Goal: Communication & Community: Answer question/provide support

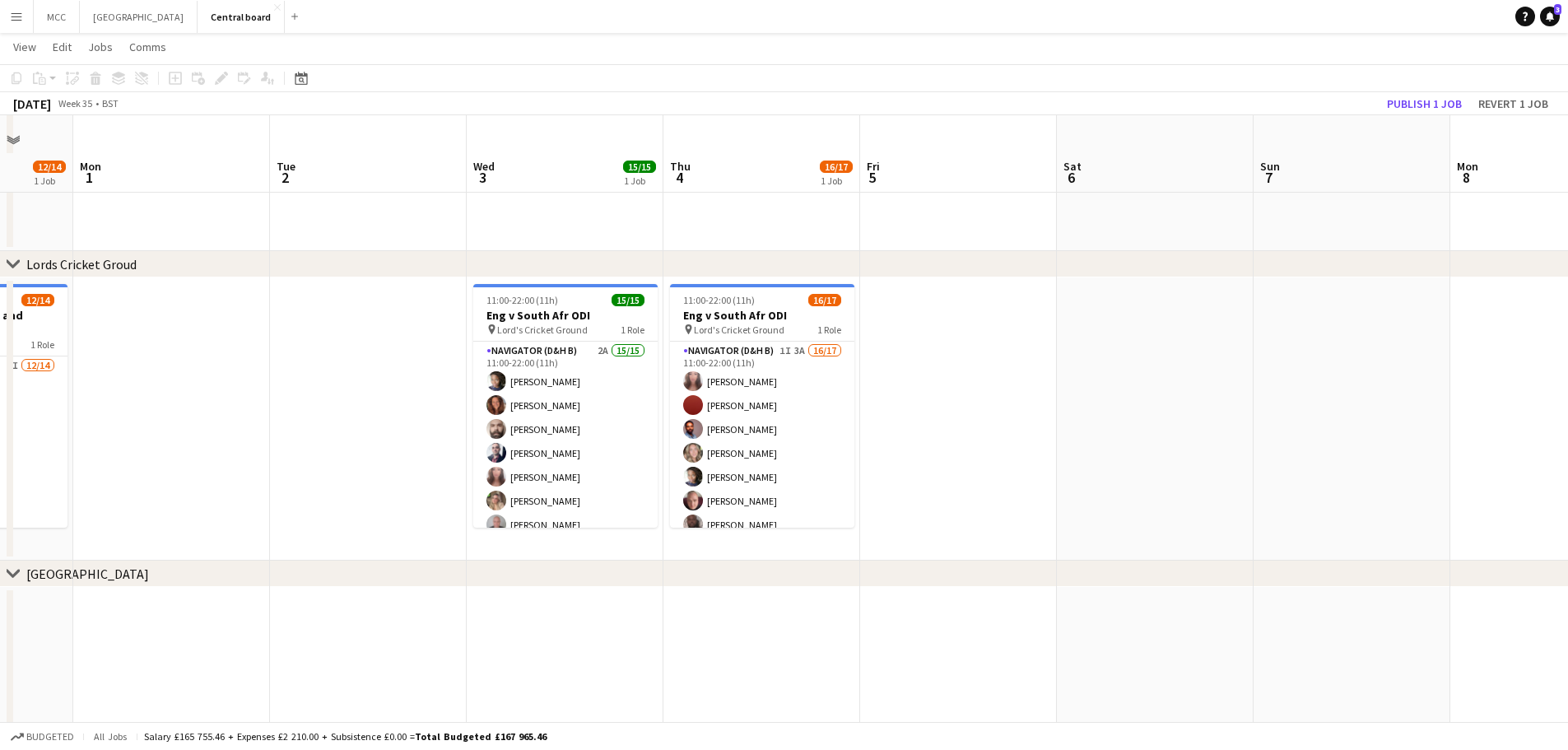
scroll to position [1482, 0]
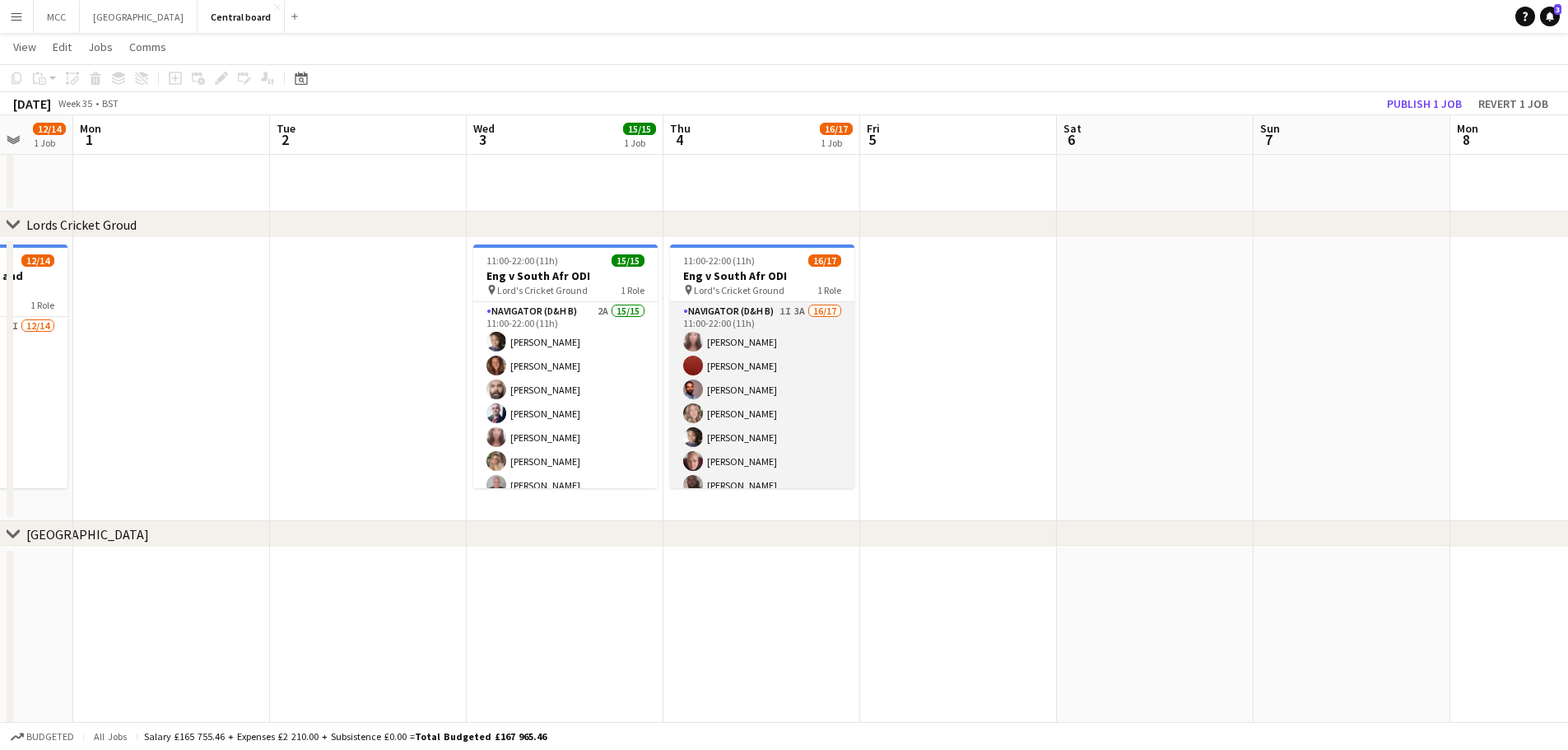
click at [762, 411] on app-card-role "Navigator (D&H B) 1I 3A 16/17 11:00-22:00 (11h) [PERSON_NAME] [PERSON_NAME] [PE…" at bounding box center [762, 521] width 184 height 438
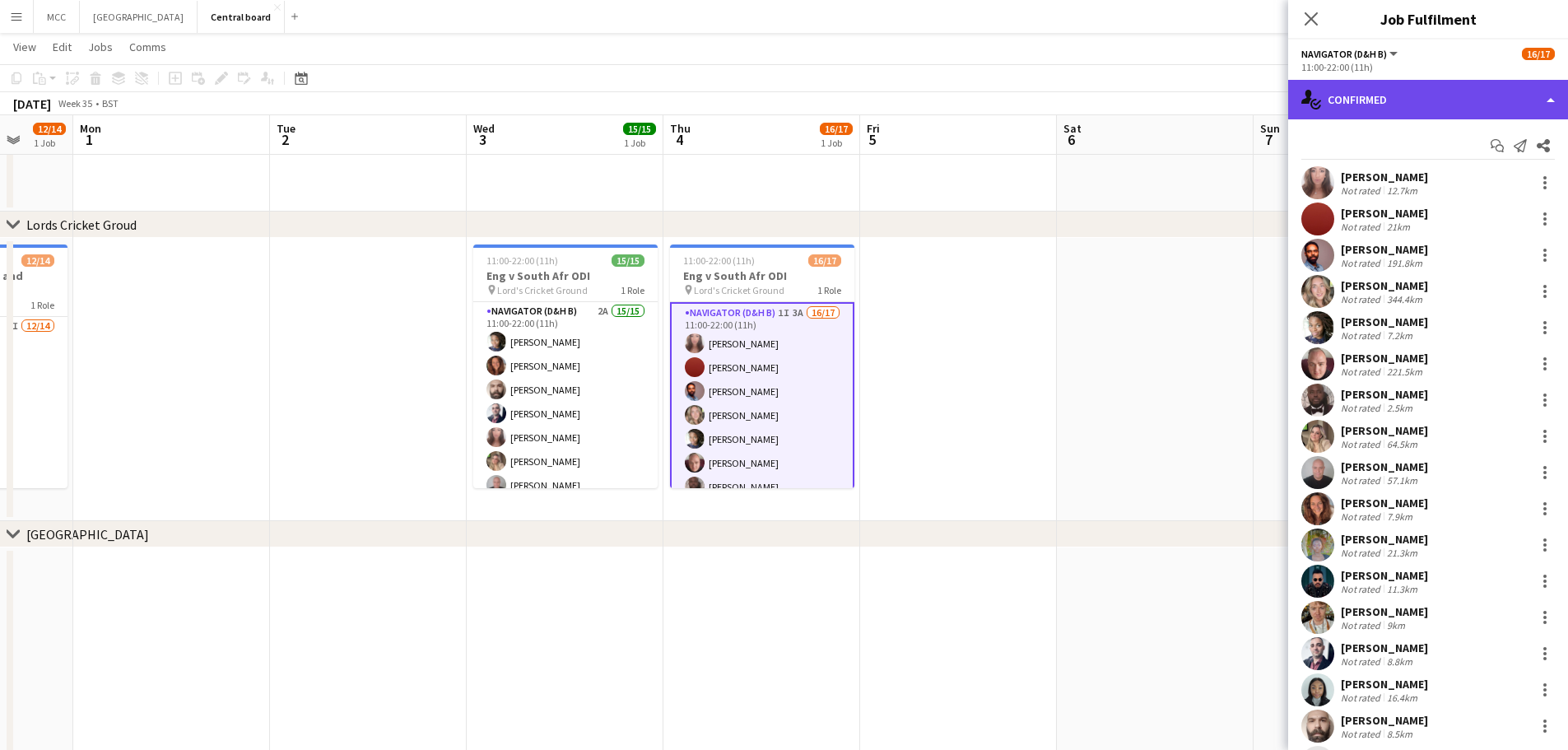
click at [1506, 113] on div "single-neutral-actions-check-2 Confirmed" at bounding box center [1427, 100] width 279 height 40
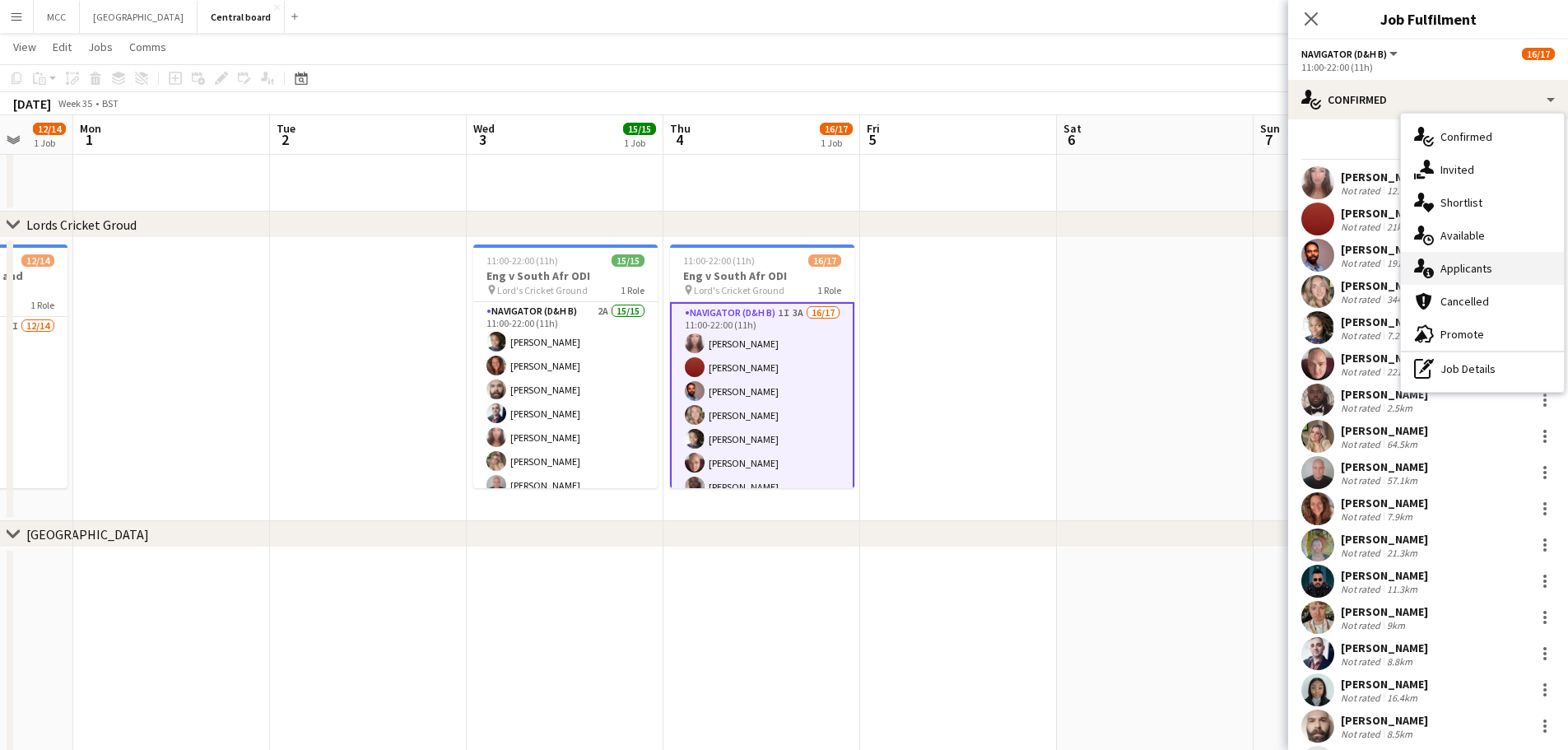
click at [1484, 272] on div "single-neutral-actions-information Applicants" at bounding box center [1482, 268] width 163 height 33
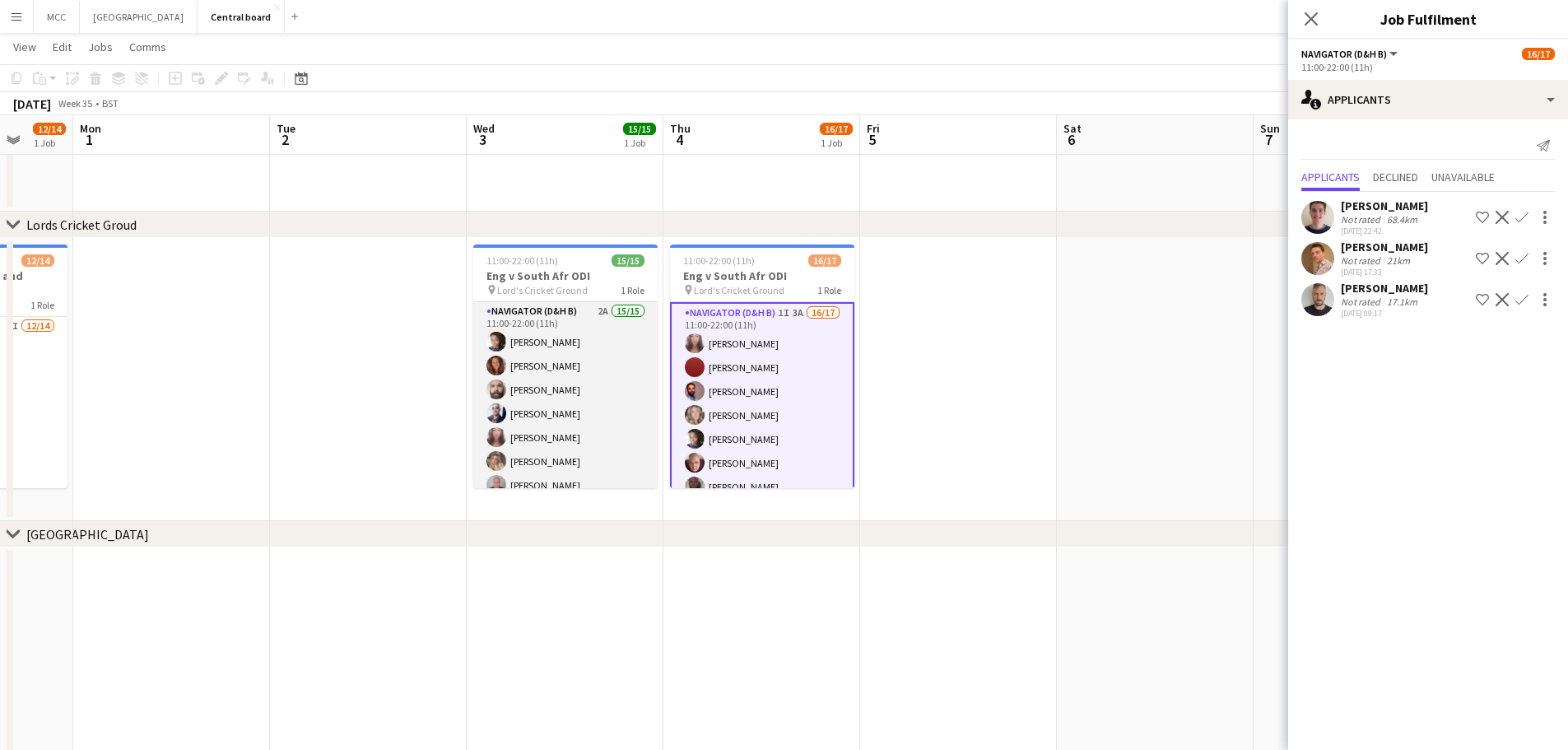
click at [587, 419] on app-card-role "Navigator (D&H B) 2A 15/15 11:00-22:00 (11h) [PERSON_NAME] [PERSON_NAME] [PERSO…" at bounding box center [565, 497] width 184 height 390
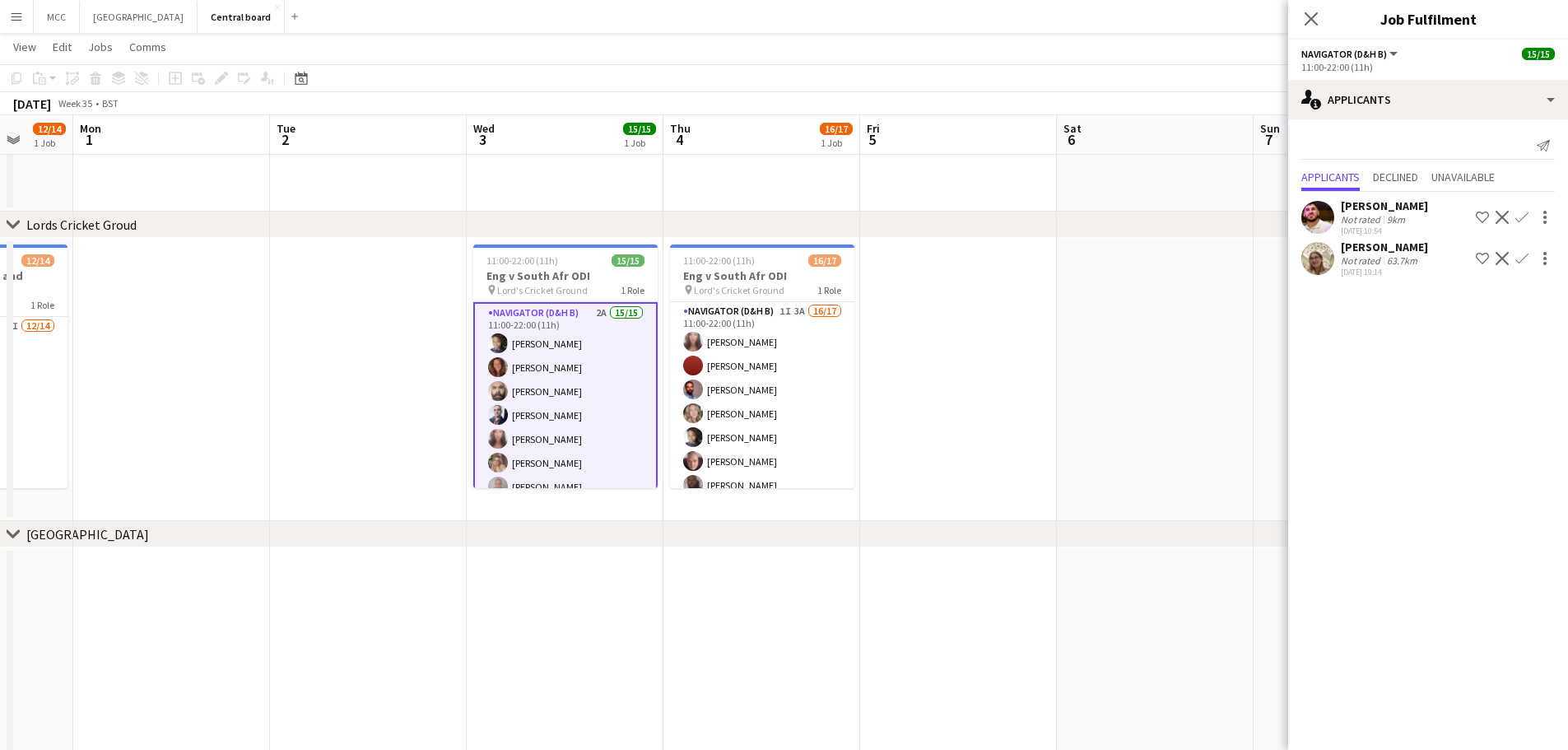
click at [922, 417] on app-date-cell at bounding box center [958, 379] width 197 height 283
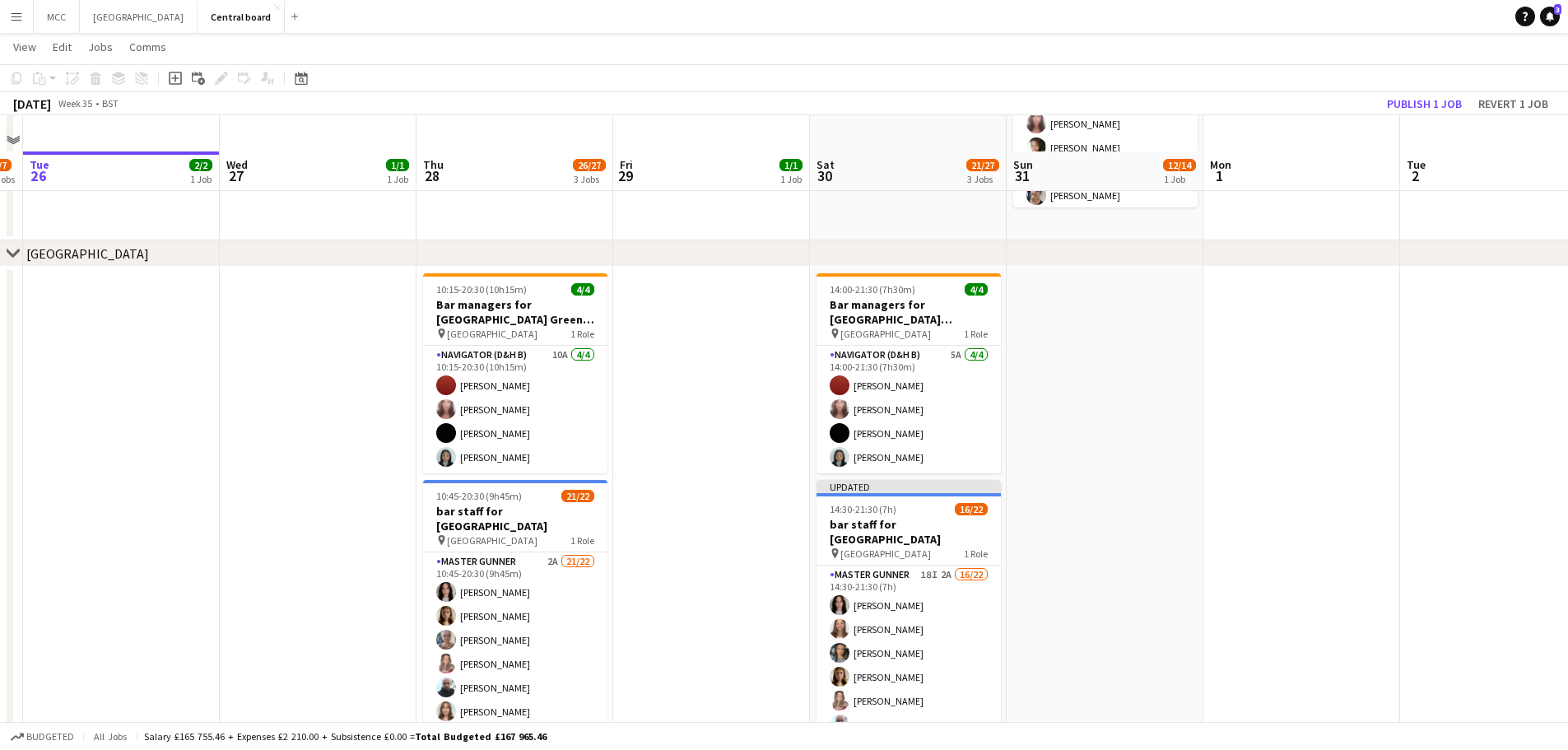
scroll to position [1800, 0]
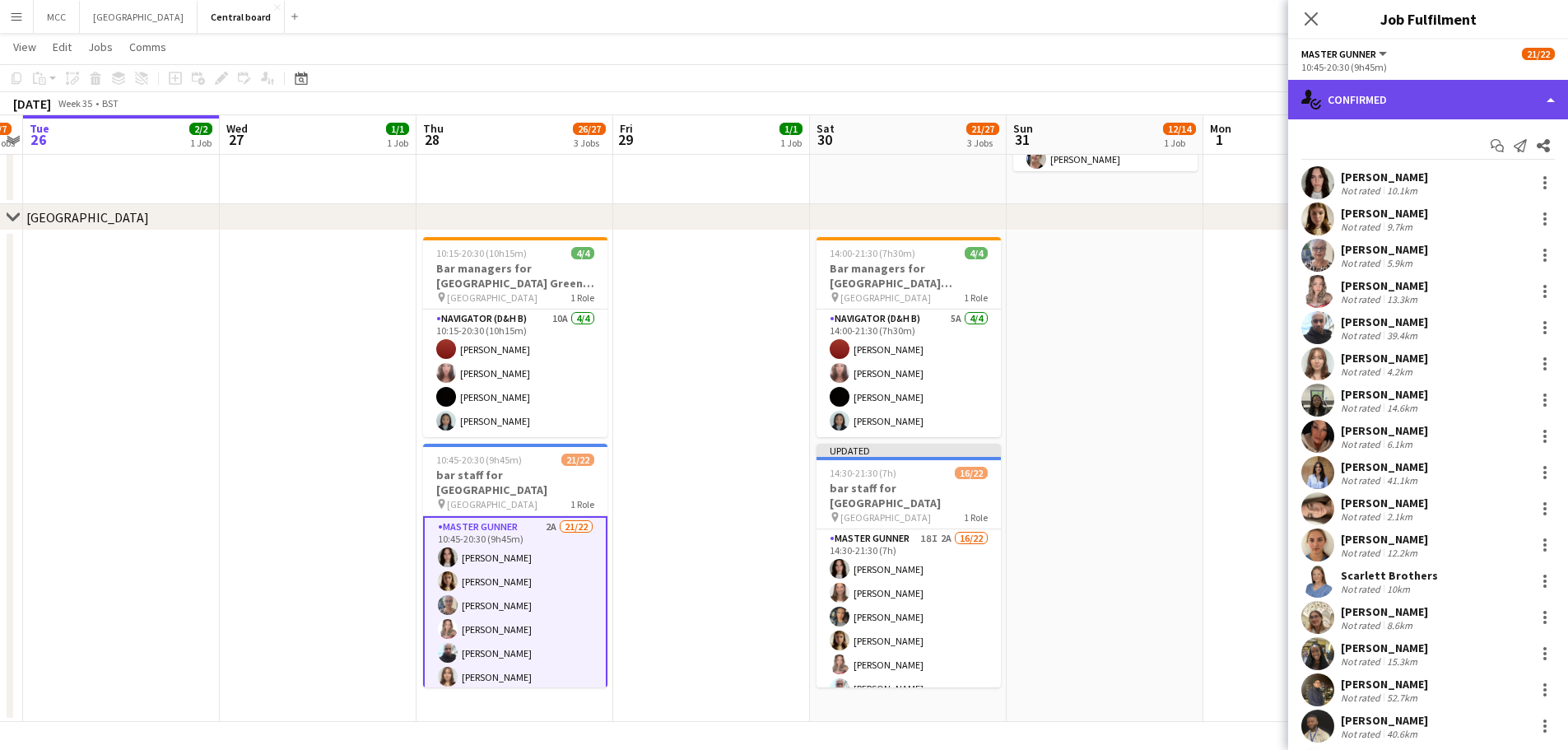
click at [1490, 102] on div "single-neutral-actions-check-2 Confirmed" at bounding box center [1427, 100] width 279 height 40
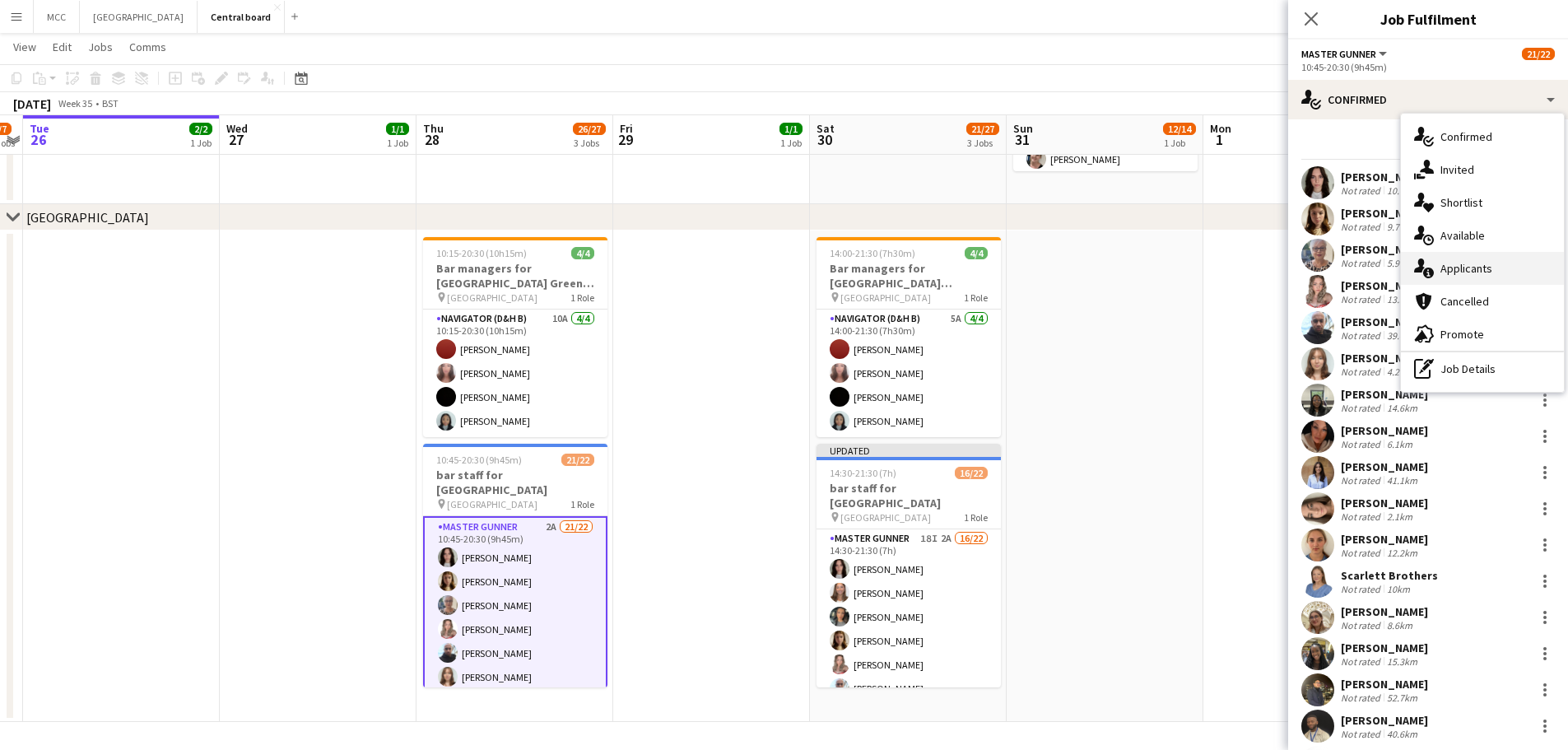
click at [1471, 283] on div "single-neutral-actions-information Applicants" at bounding box center [1482, 268] width 163 height 33
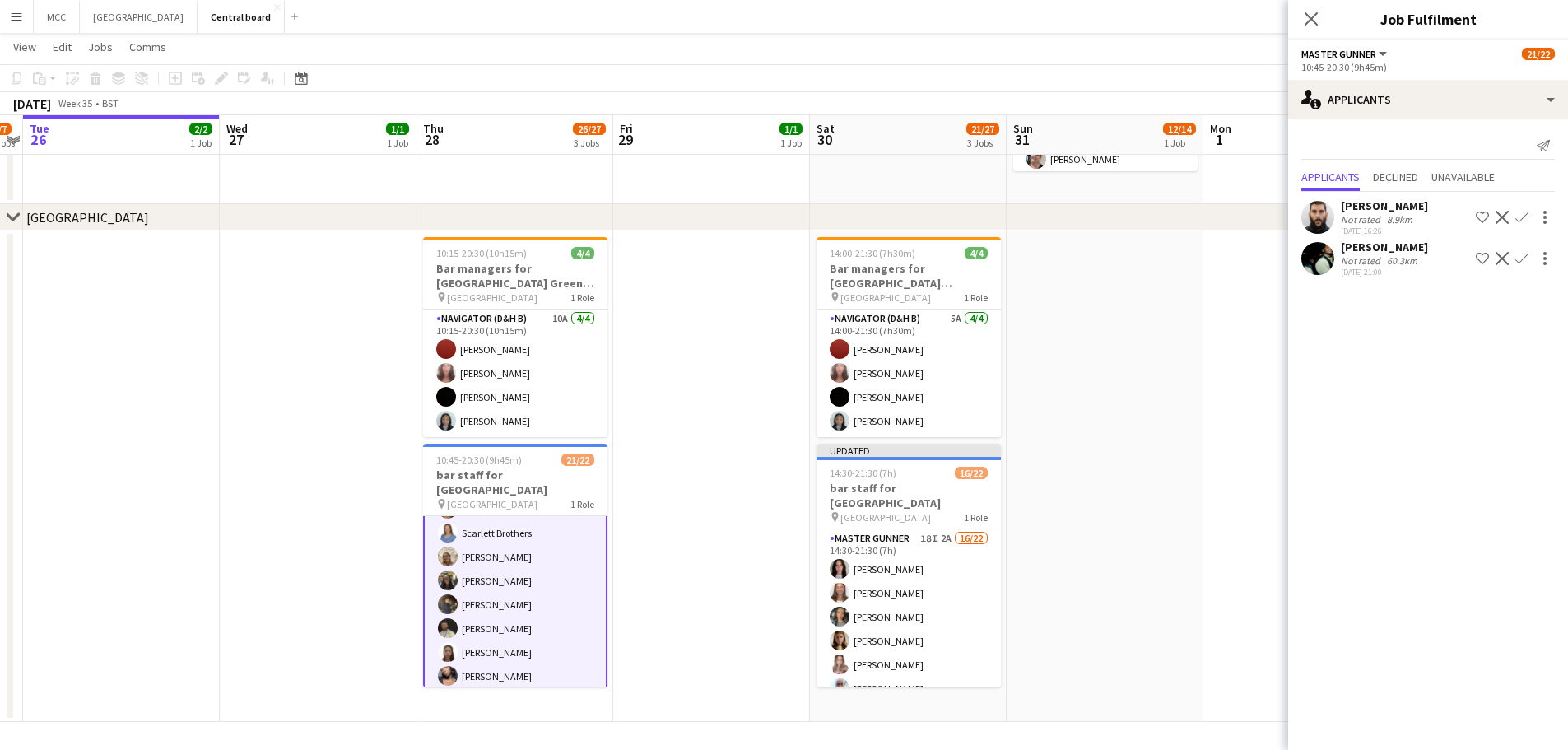
scroll to position [389, 0]
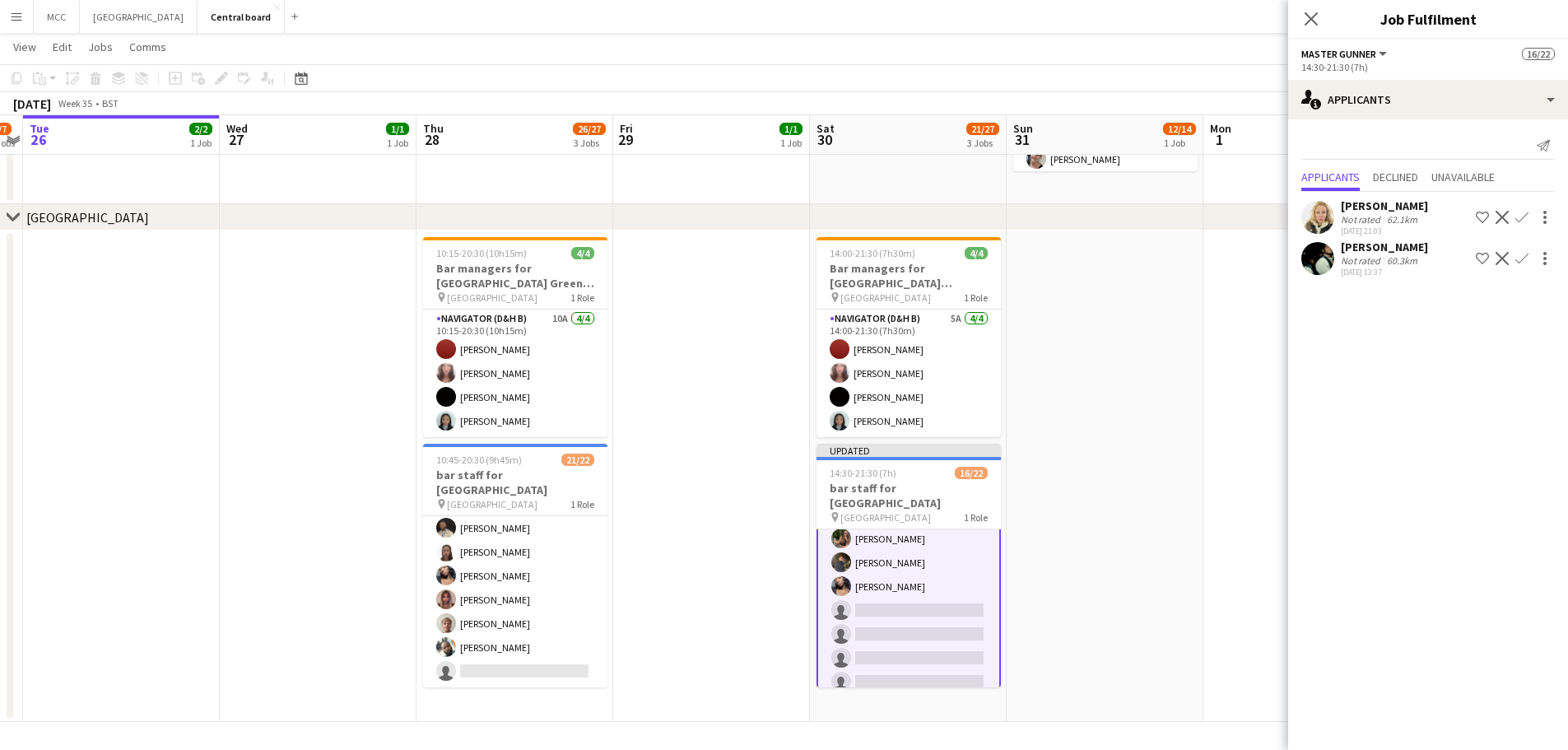
scroll to position [403, 0]
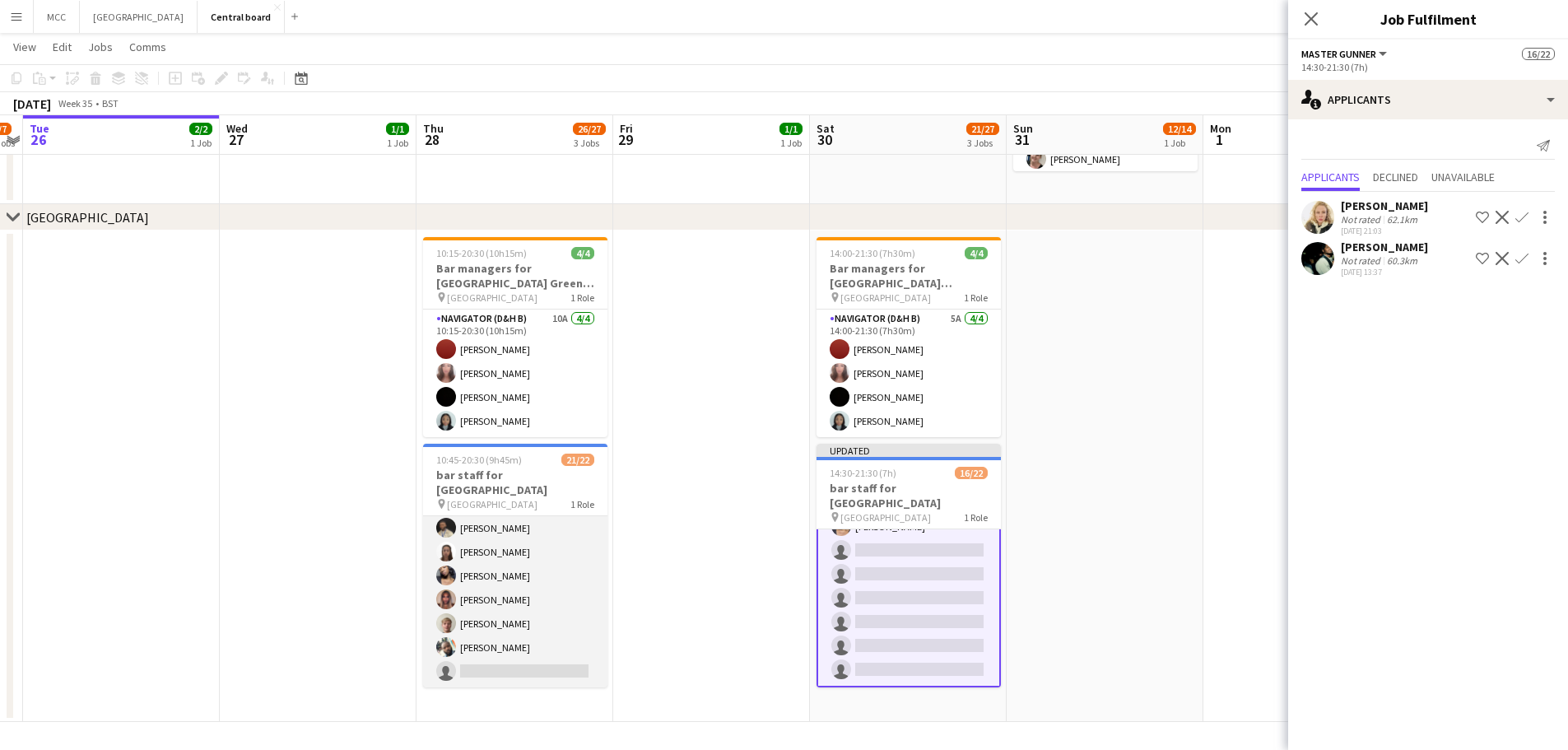
click at [498, 623] on app-card-role "Master Gunner 2A 21/22 10:45-20:30 (9h45m) [PERSON_NAME] [PERSON_NAME] [PERSON_…" at bounding box center [515, 409] width 184 height 557
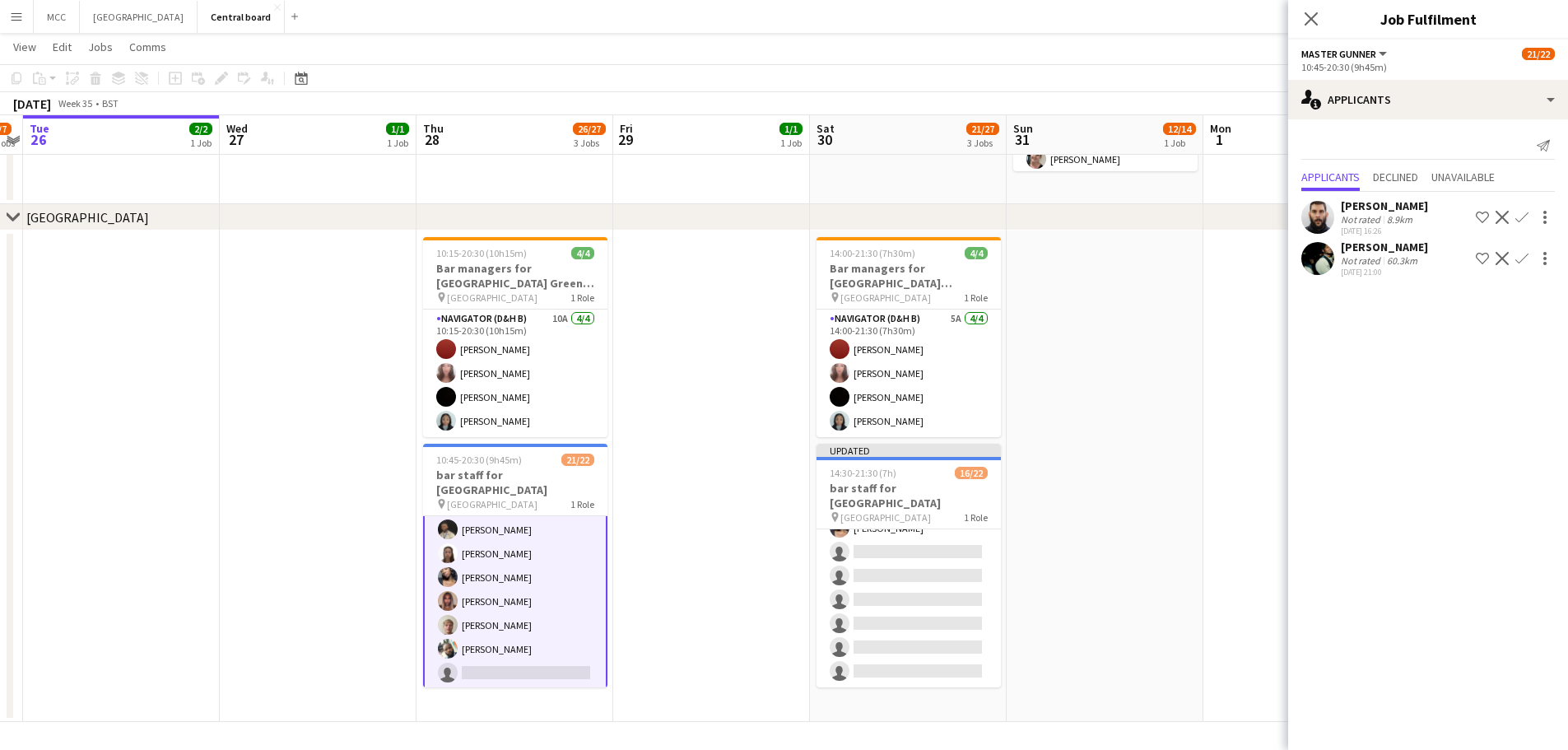
scroll to position [388, 0]
click at [480, 595] on app-card-role "Master Gunner 2A 21/22 10:45-20:30 (9h45m) [PERSON_NAME] [PERSON_NAME] [PERSON_…" at bounding box center [515, 409] width 184 height 561
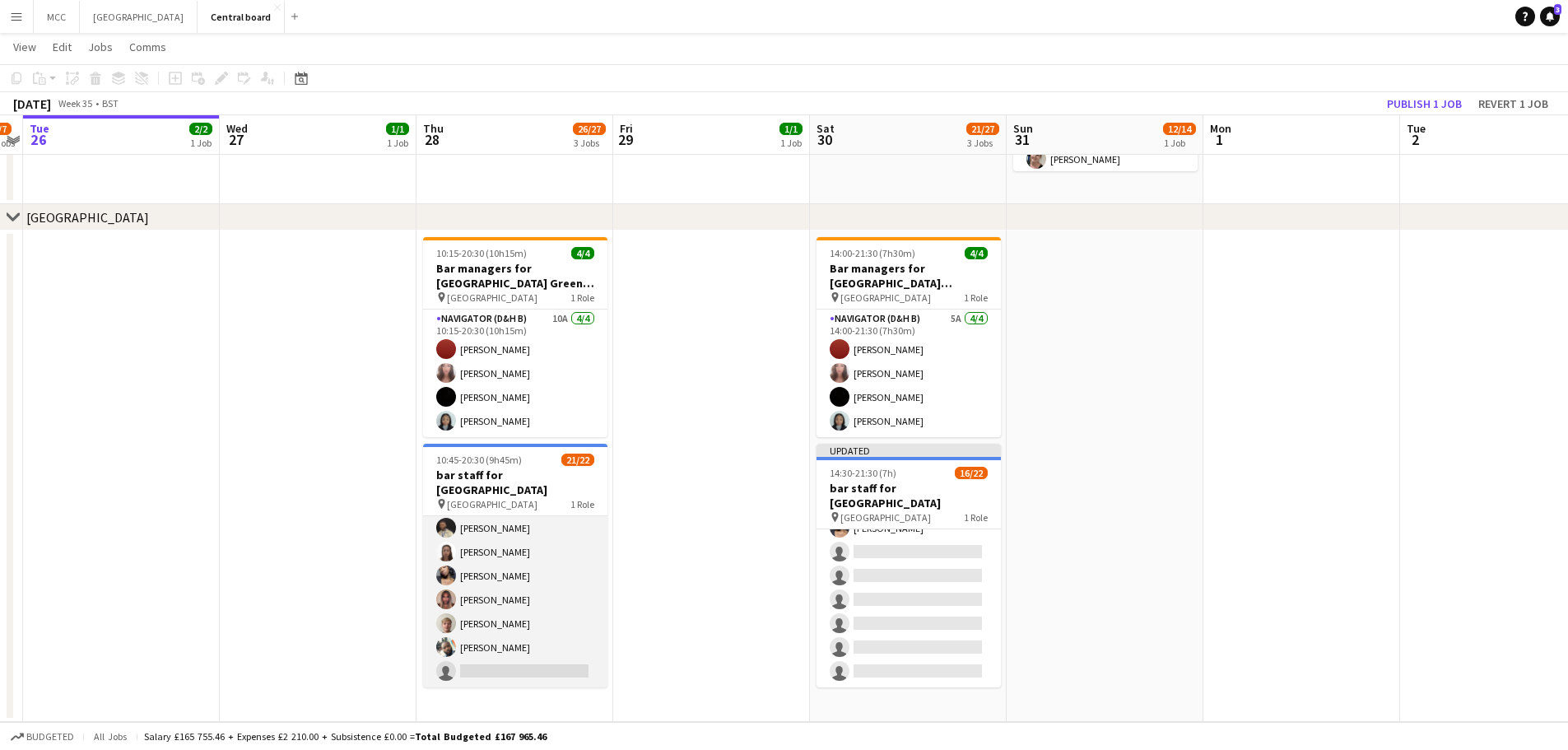
scroll to position [386, 0]
click at [480, 595] on app-card-role "Master Gunner 2A 21/22 10:45-20:30 (9h45m) [PERSON_NAME] [PERSON_NAME] [PERSON_…" at bounding box center [515, 409] width 184 height 557
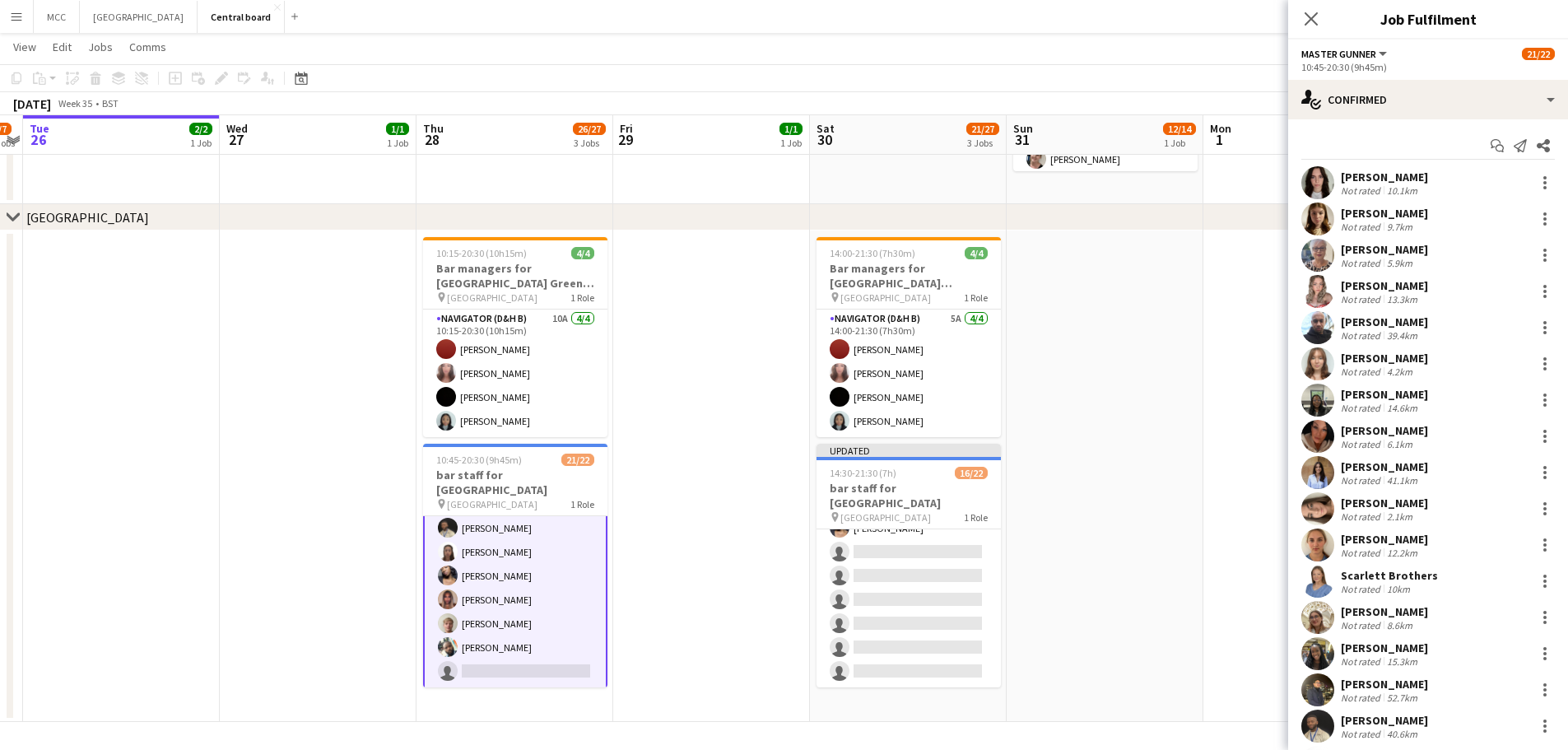
scroll to position [258, 0]
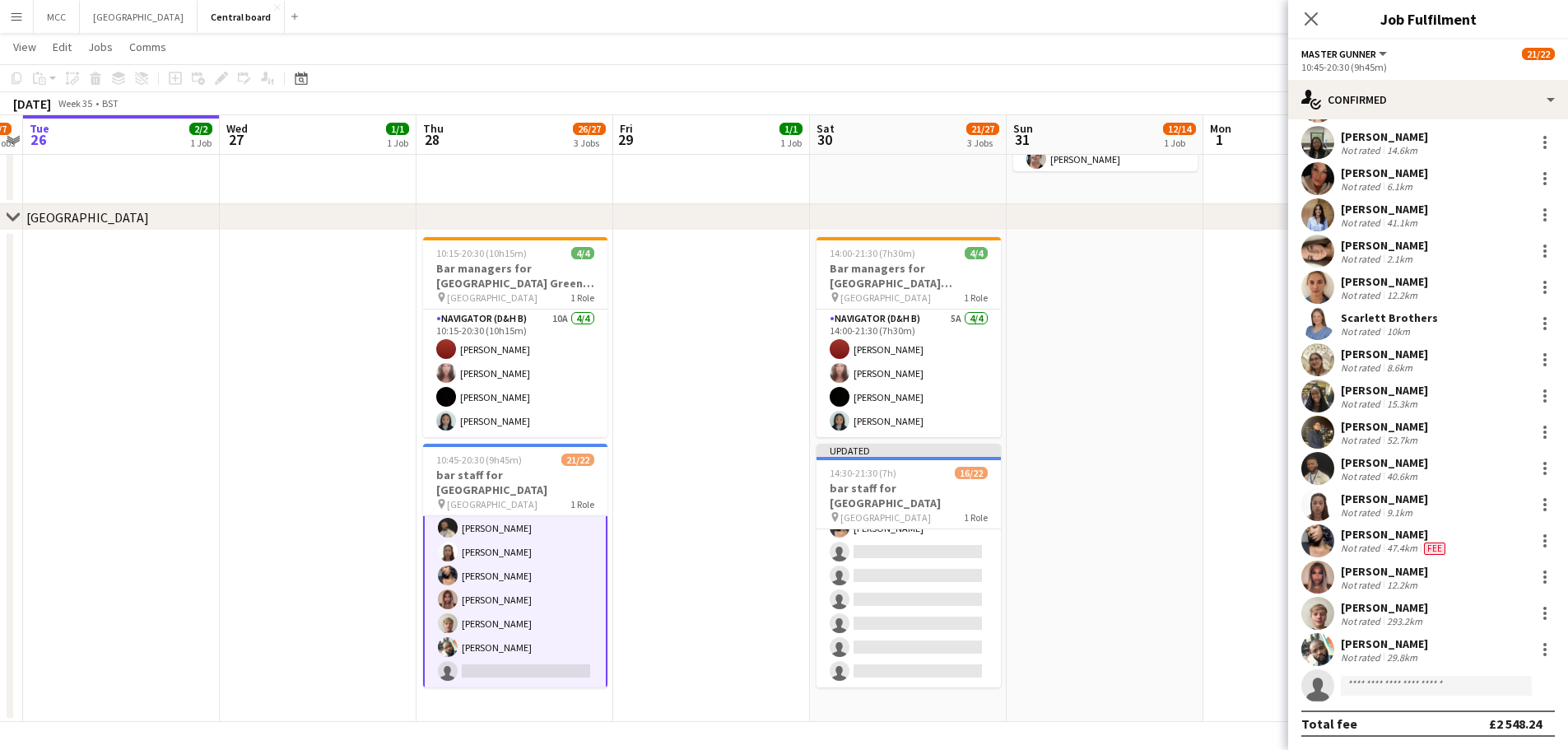
click at [1373, 613] on div "[PERSON_NAME]" at bounding box center [1384, 608] width 87 height 15
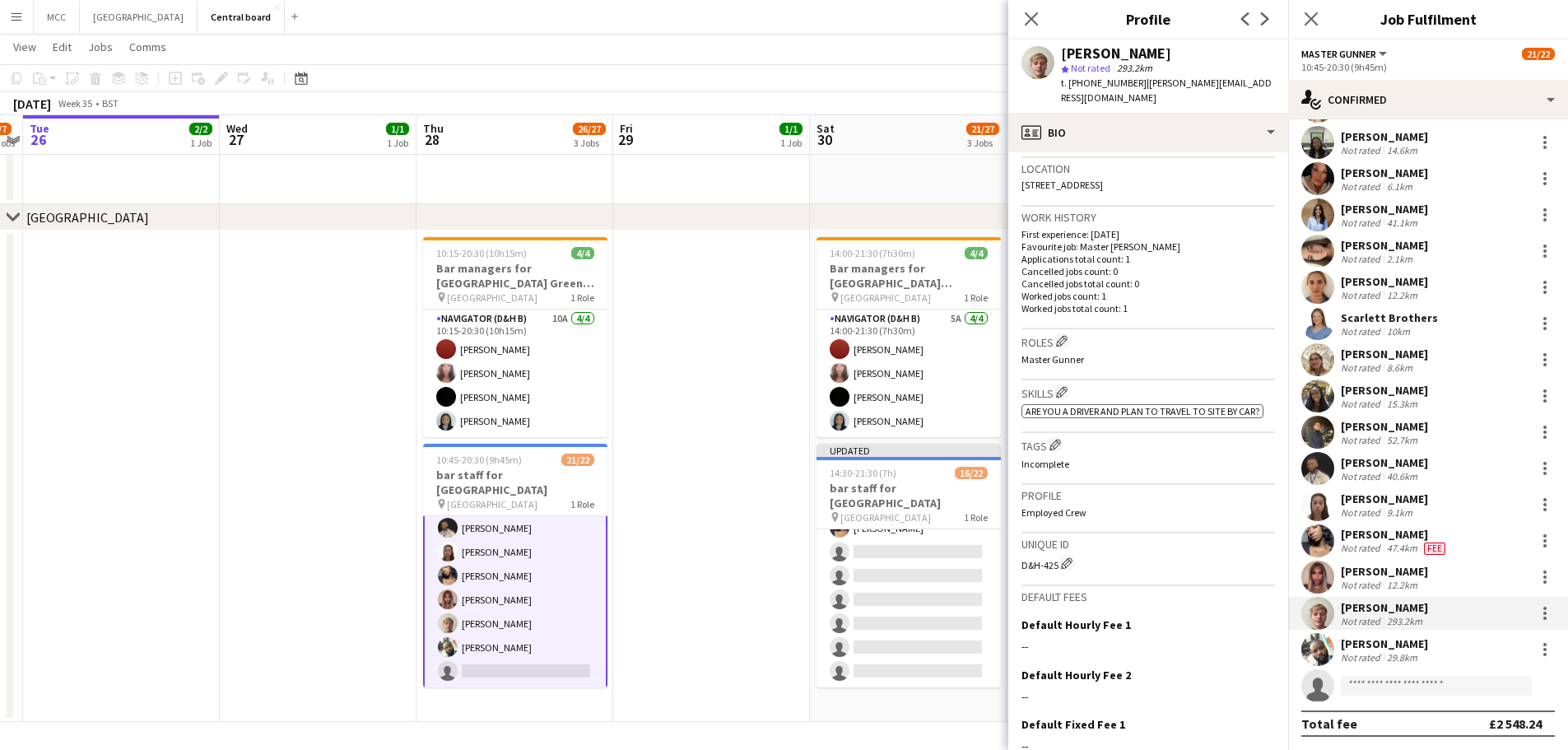
scroll to position [351, 0]
click at [1412, 601] on div "[PERSON_NAME]" at bounding box center [1384, 608] width 87 height 15
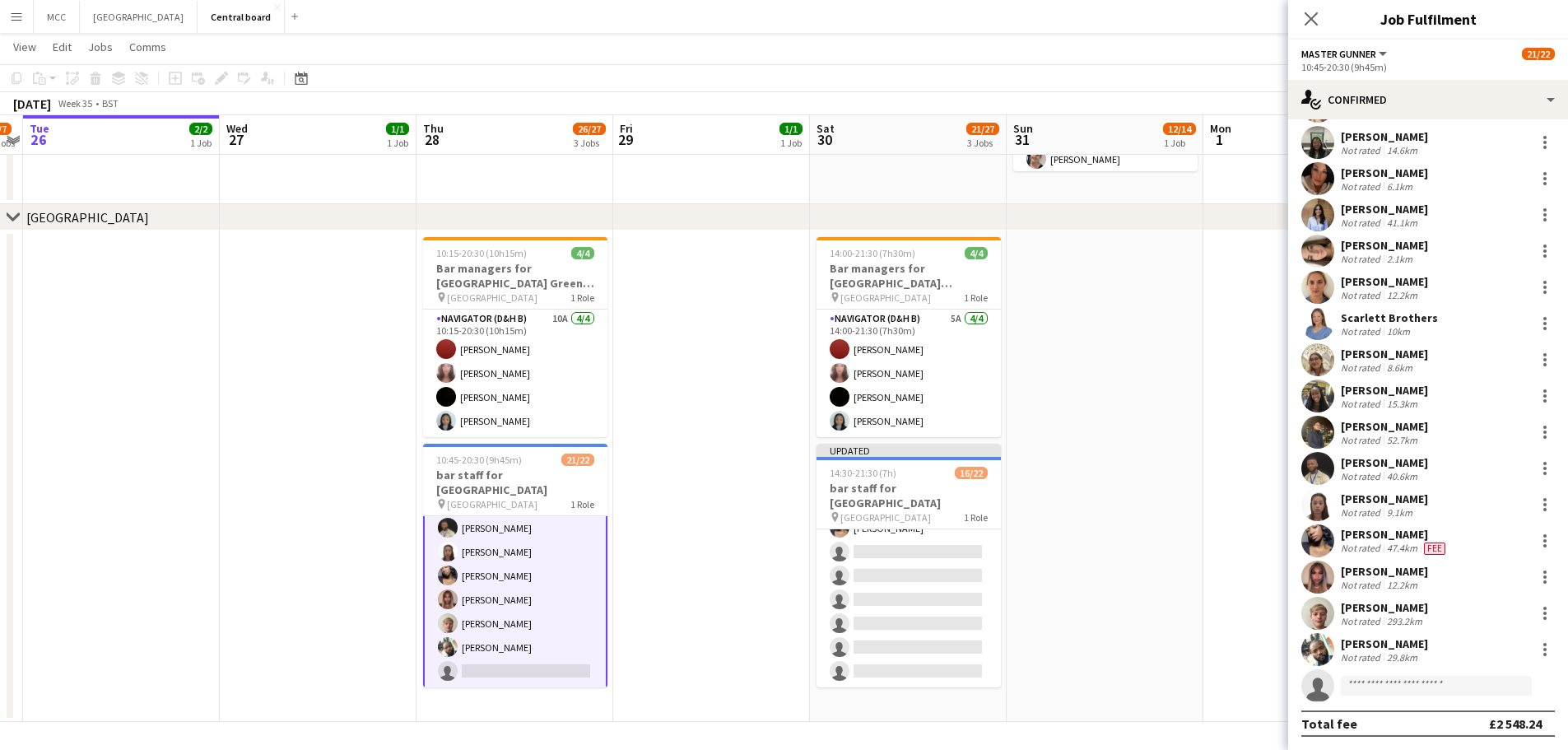
click at [1412, 601] on div "[PERSON_NAME]" at bounding box center [1384, 608] width 87 height 15
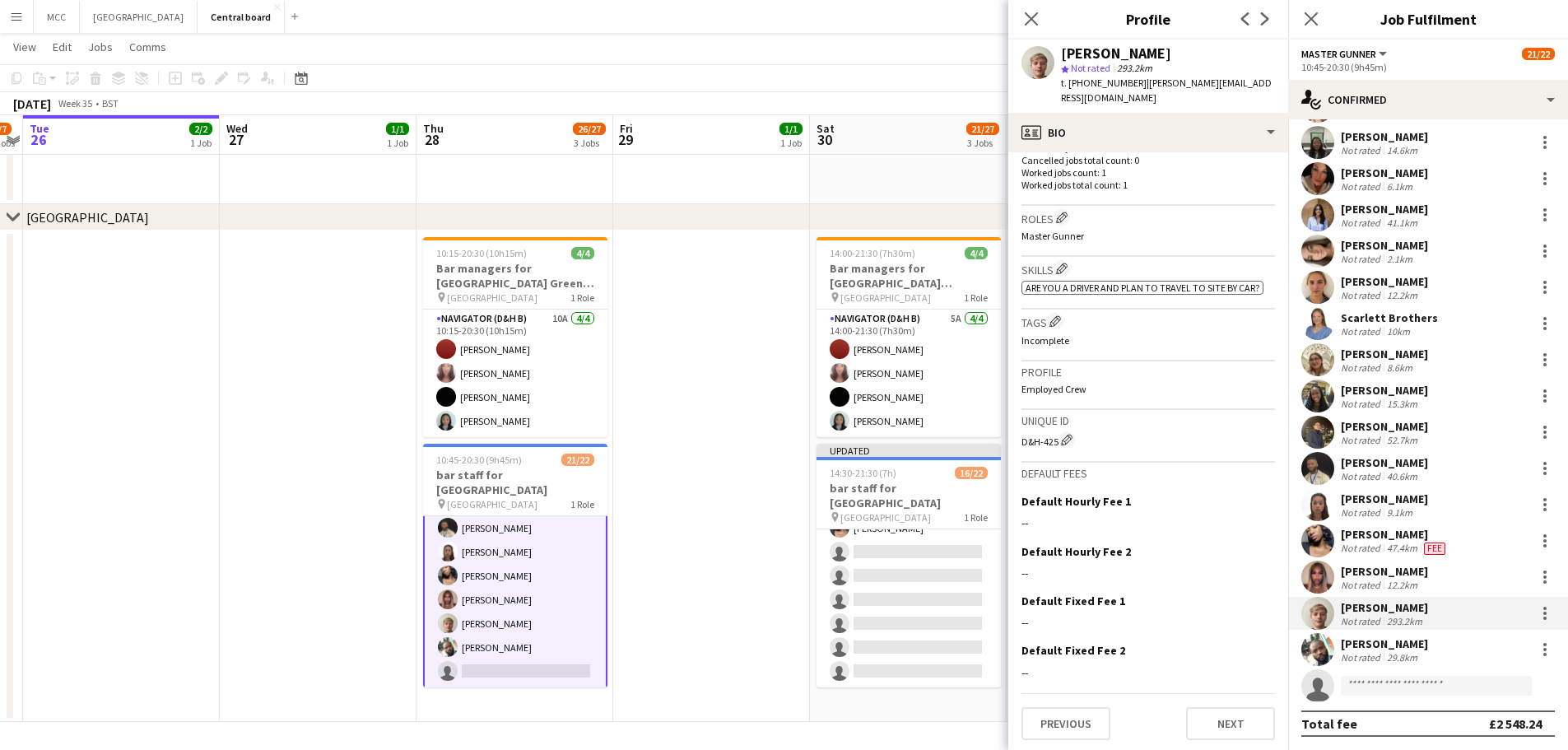
scroll to position [0, 0]
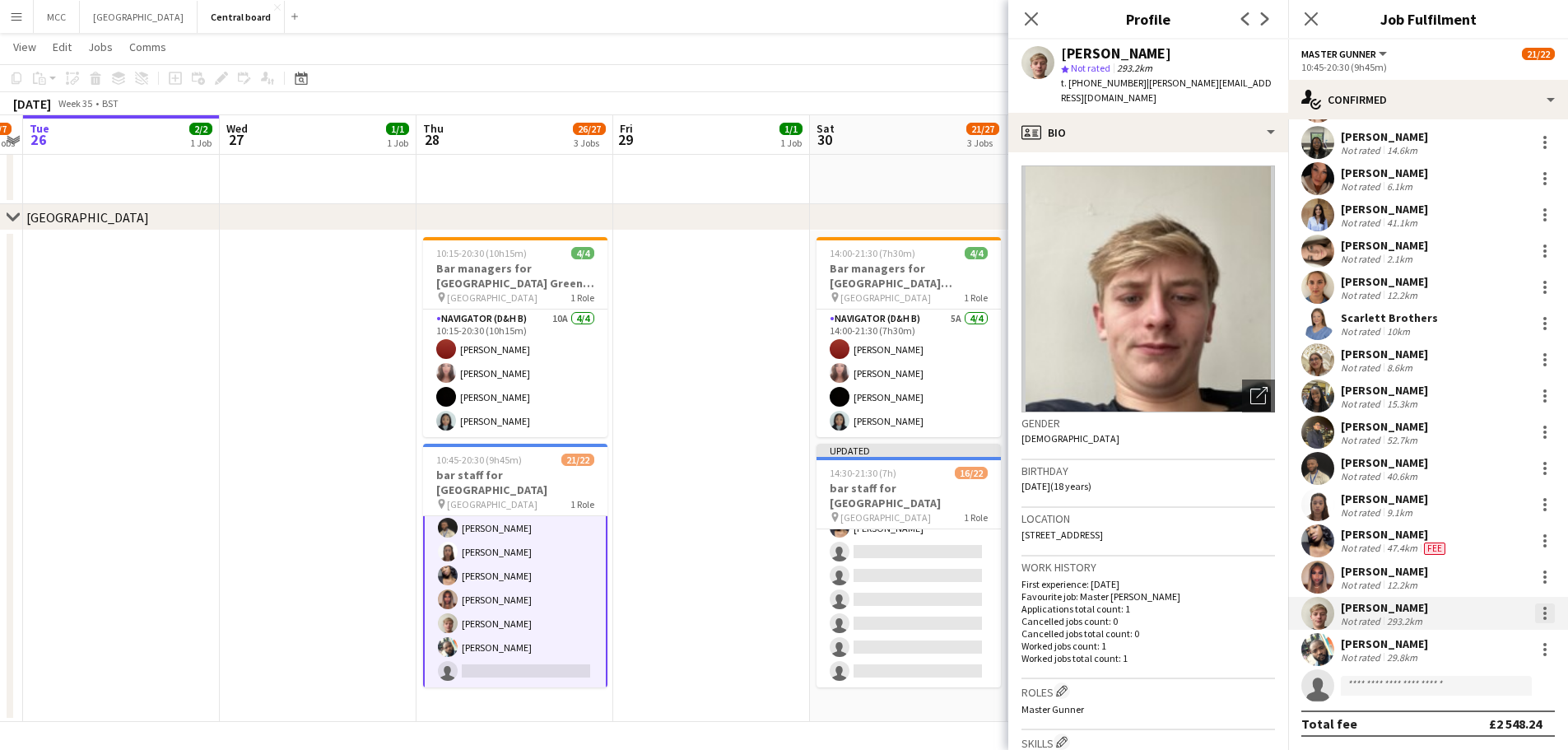
click at [1536, 618] on div at bounding box center [1544, 612] width 19 height 19
click at [1476, 536] on span "Remove" at bounding box center [1451, 542] width 49 height 14
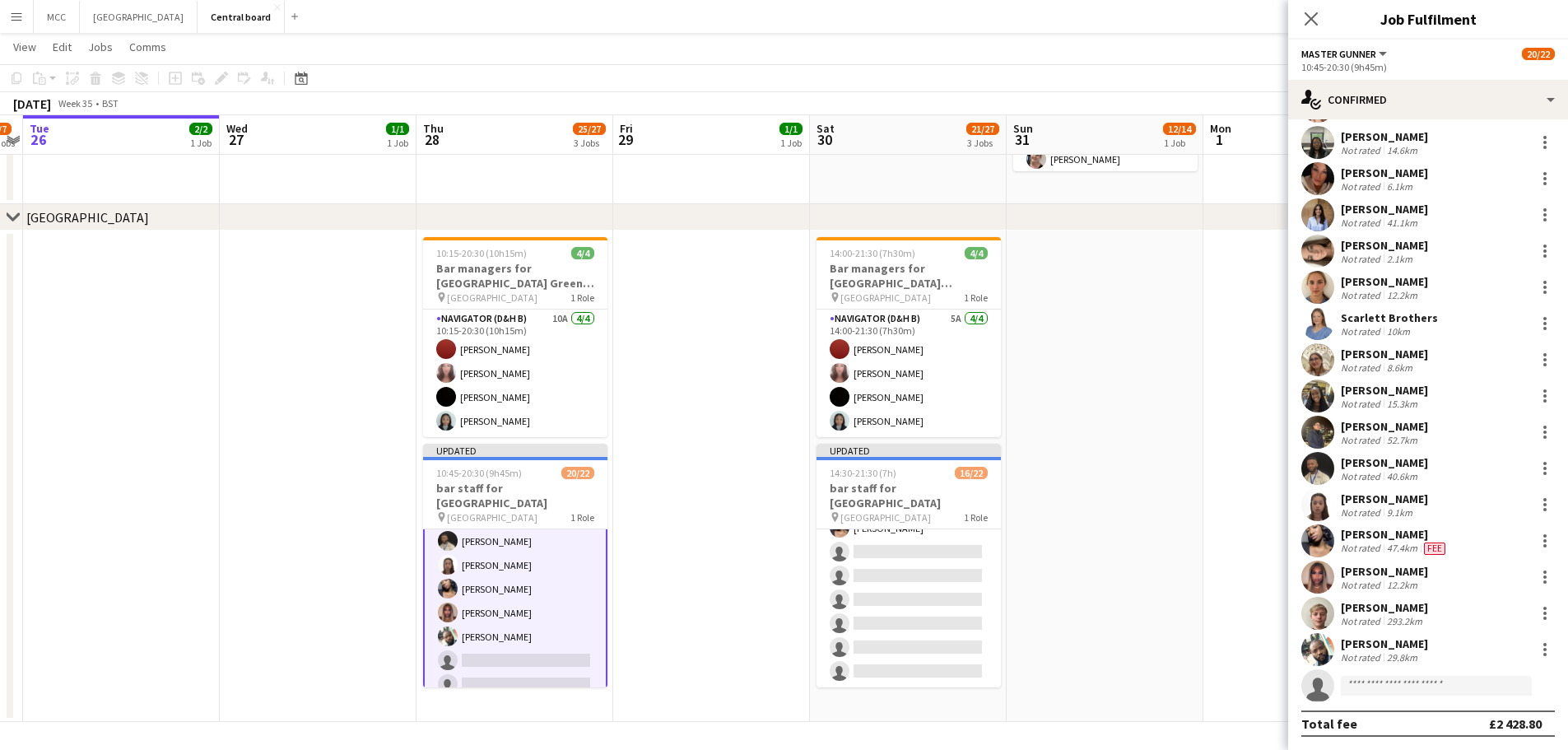
click at [1165, 380] on app-date-cell at bounding box center [1104, 476] width 197 height 492
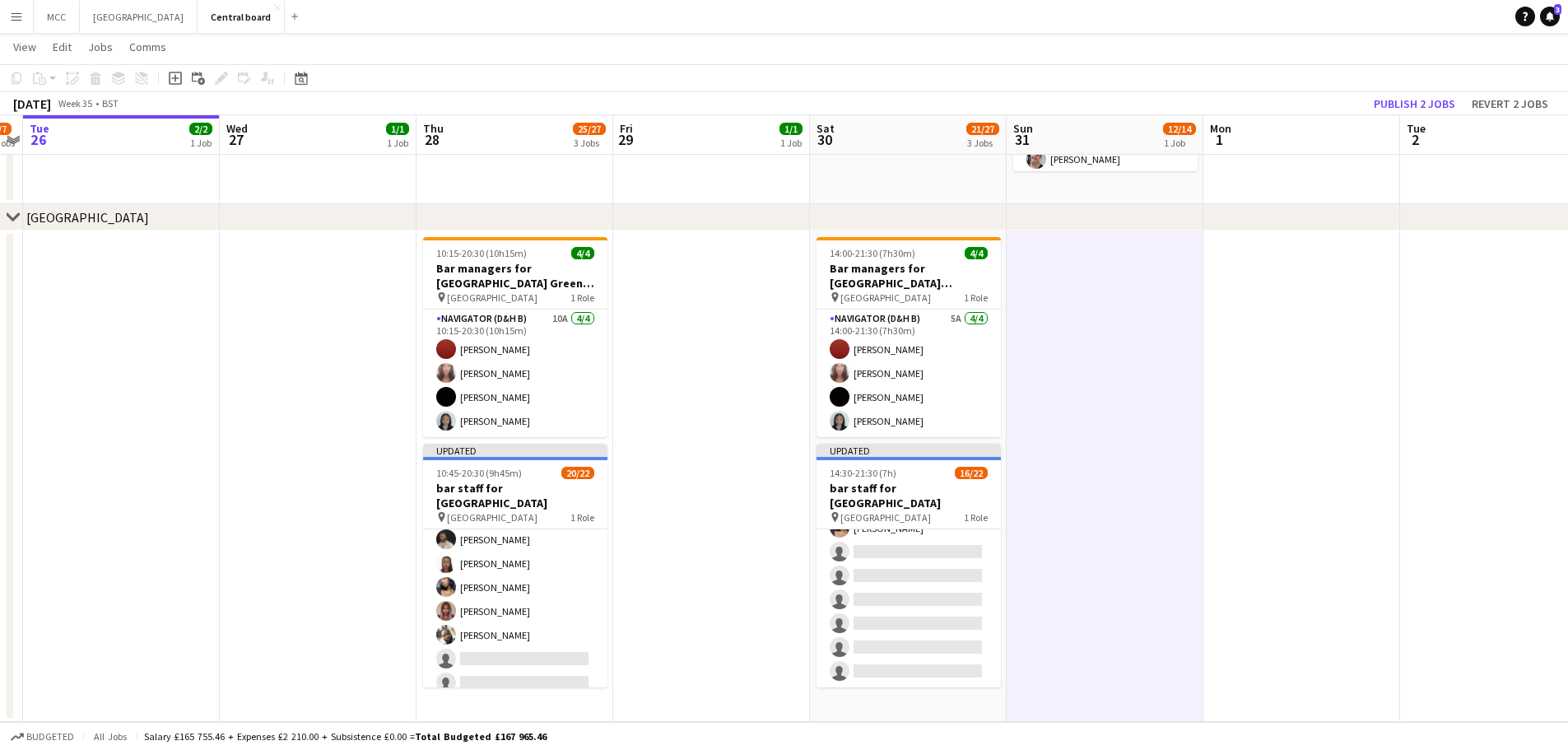
scroll to position [386, 0]
click at [1504, 105] on button "Revert 2 jobs" at bounding box center [1510, 103] width 90 height 21
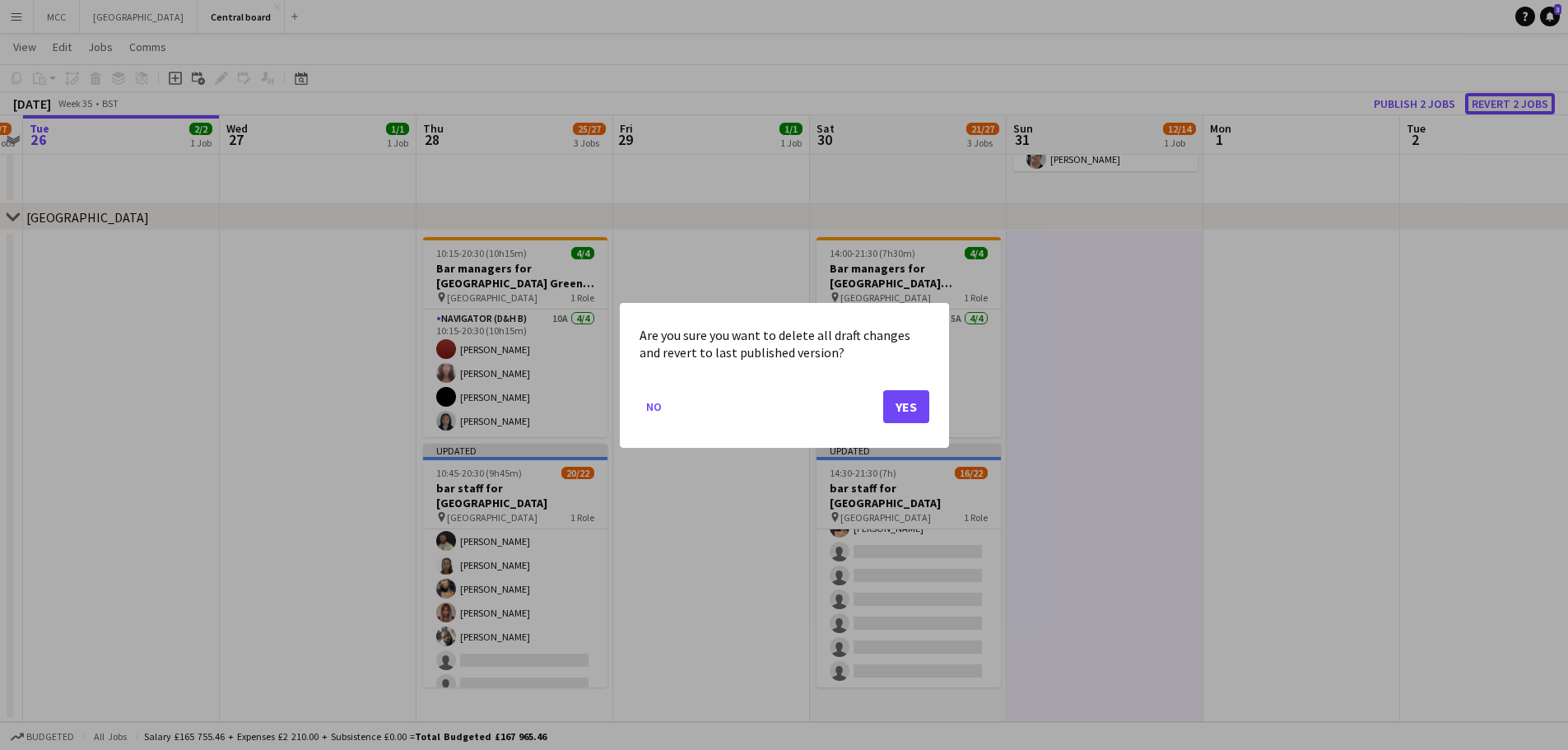
scroll to position [0, 0]
click at [914, 397] on button "Yes" at bounding box center [906, 405] width 46 height 33
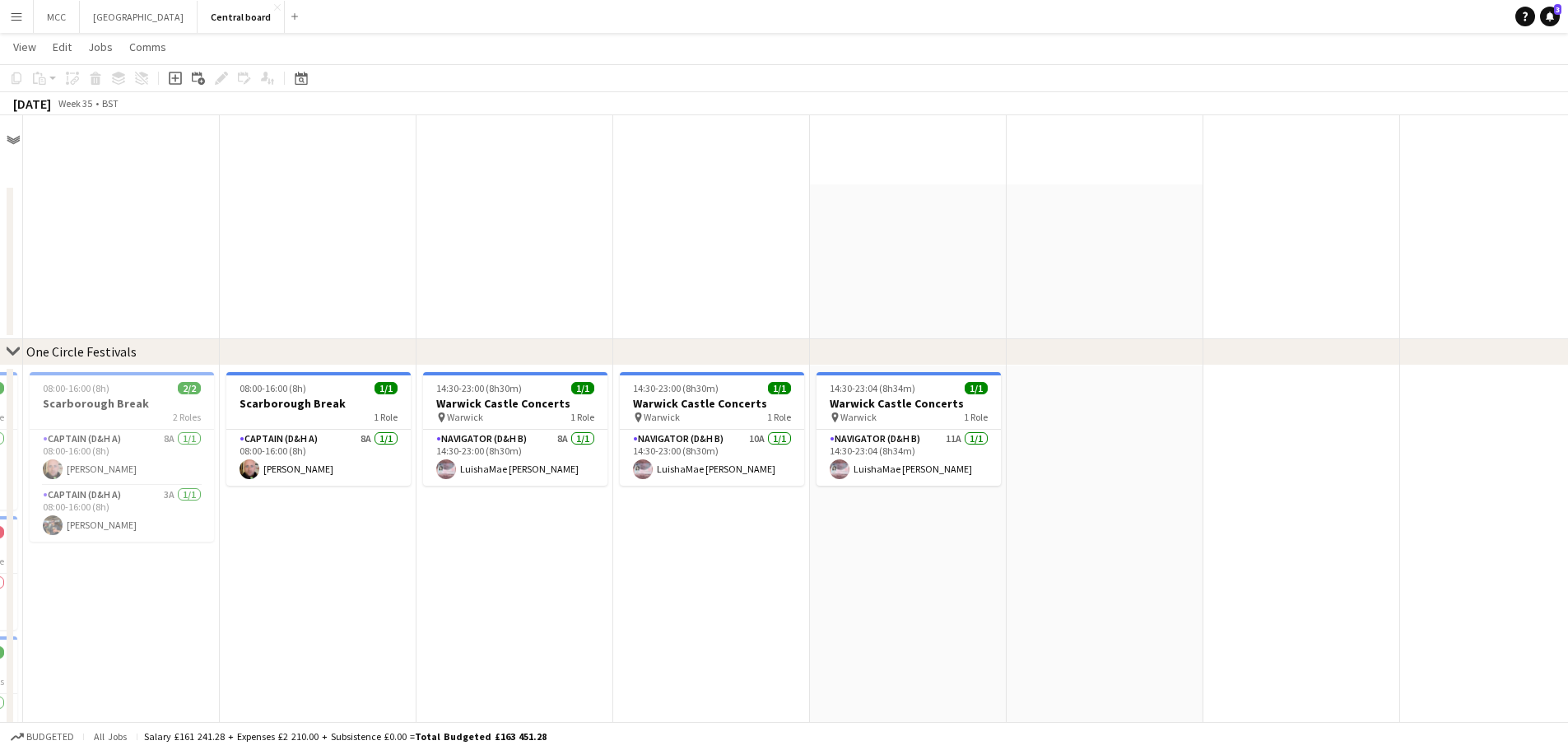
scroll to position [1800, 0]
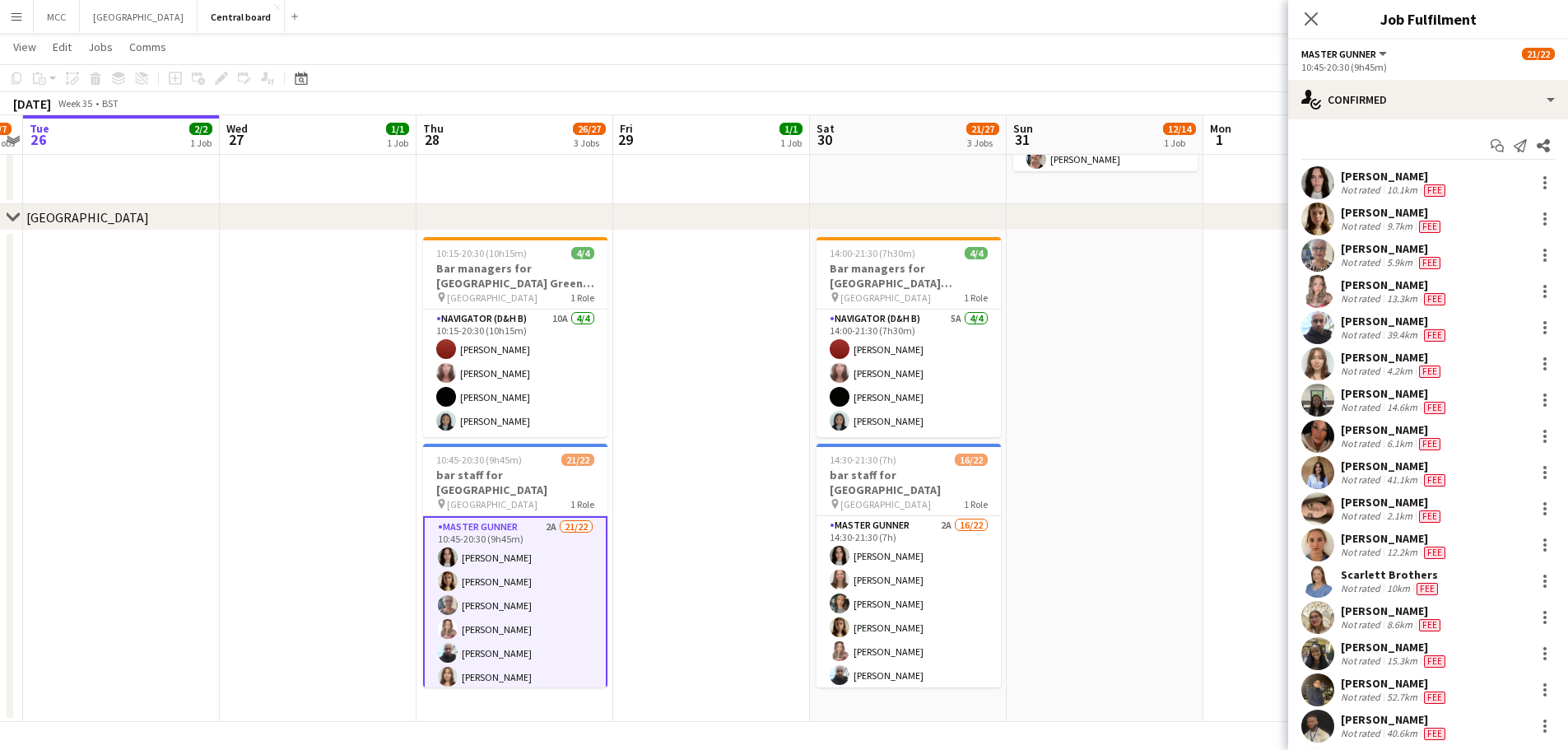
scroll to position [258, 0]
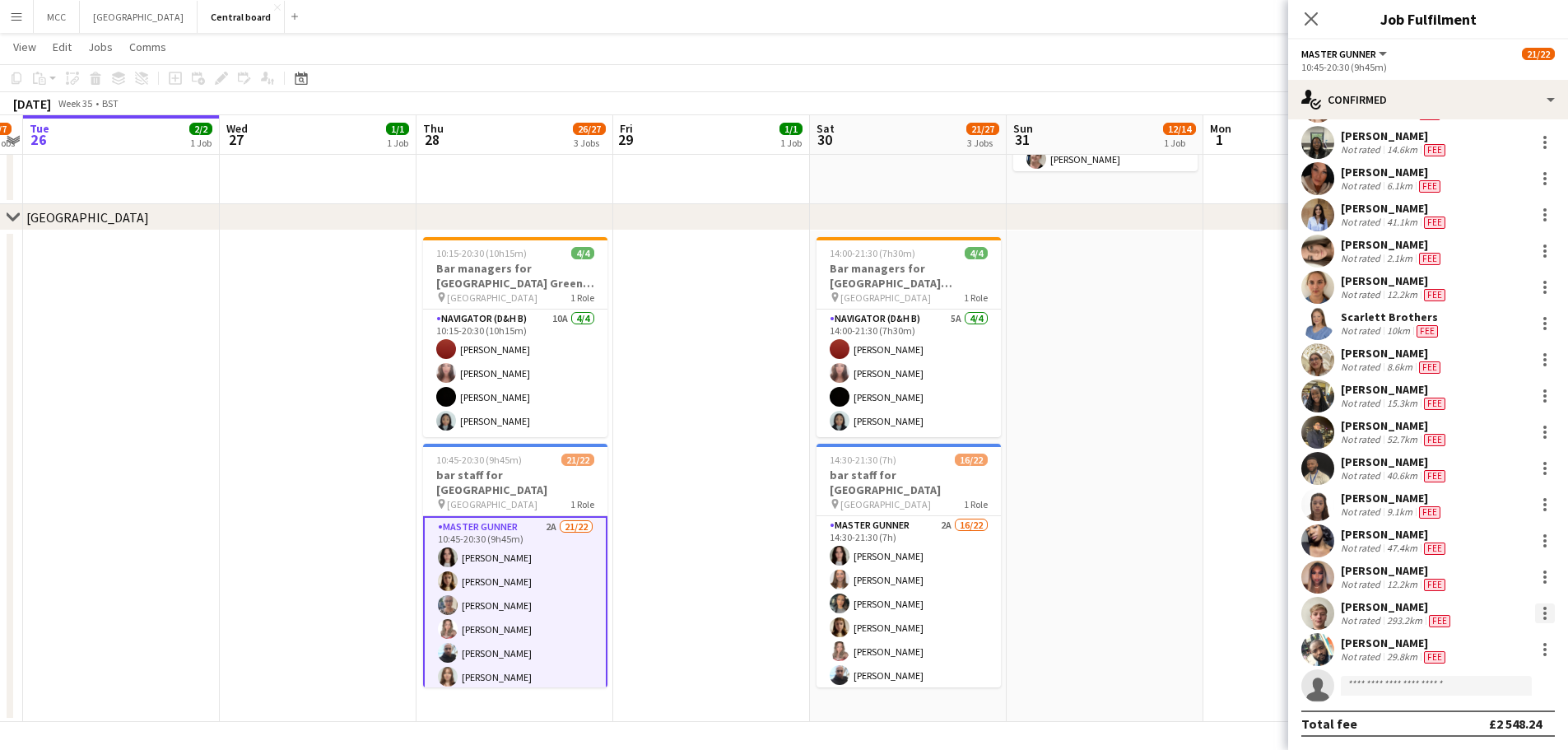
click at [1536, 617] on div at bounding box center [1544, 612] width 19 height 19
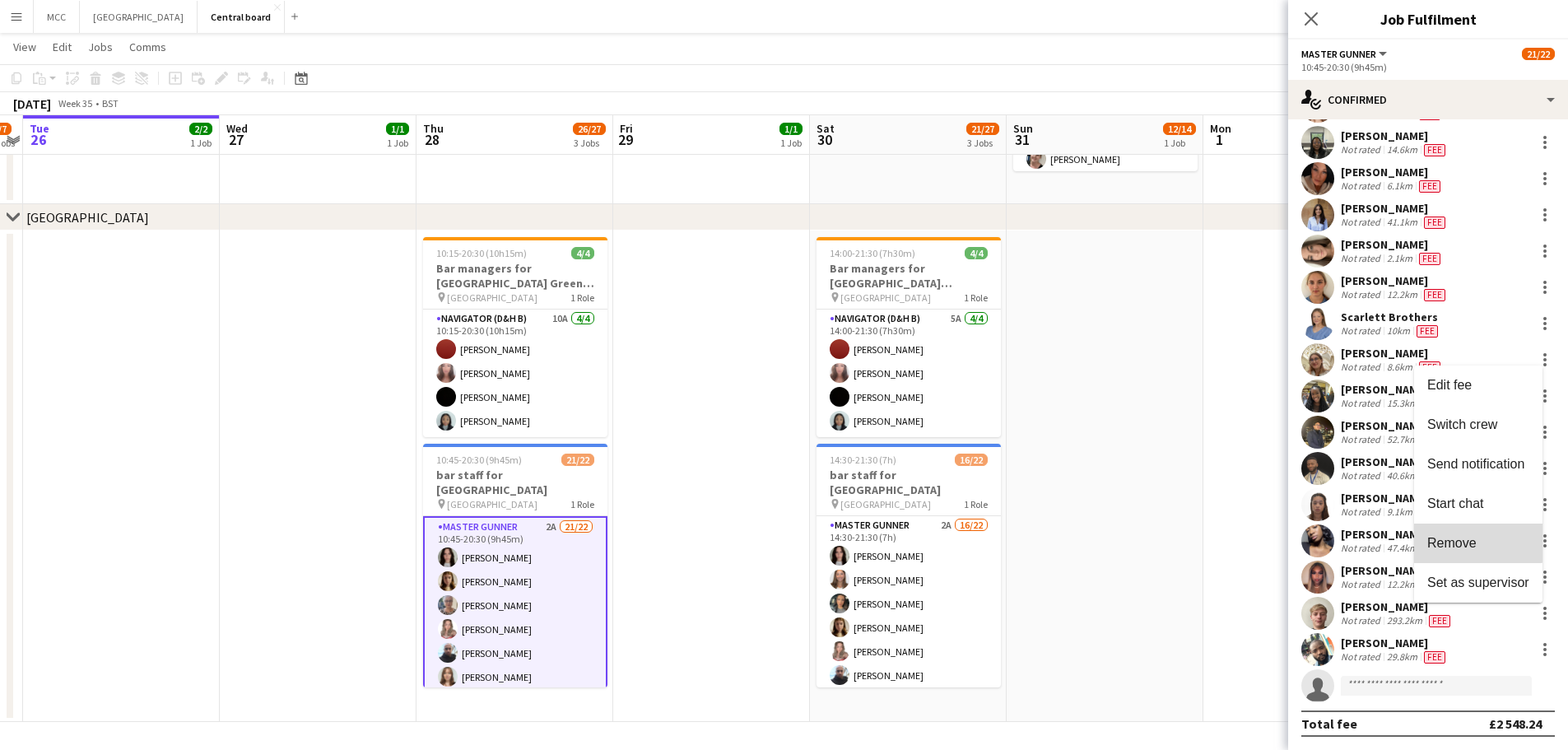
click at [1471, 531] on button "Remove" at bounding box center [1478, 543] width 128 height 40
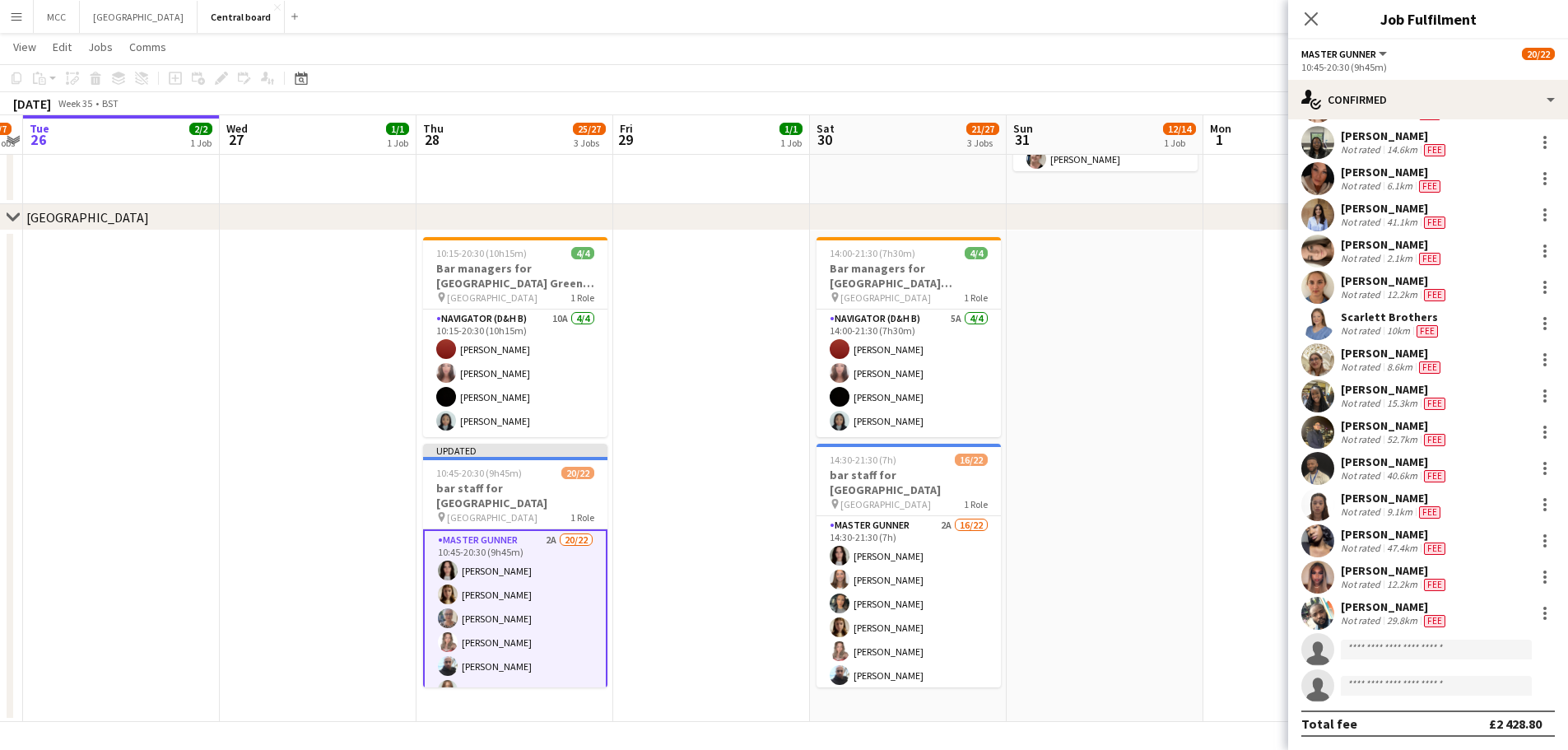
click at [1108, 357] on app-date-cell at bounding box center [1104, 476] width 197 height 492
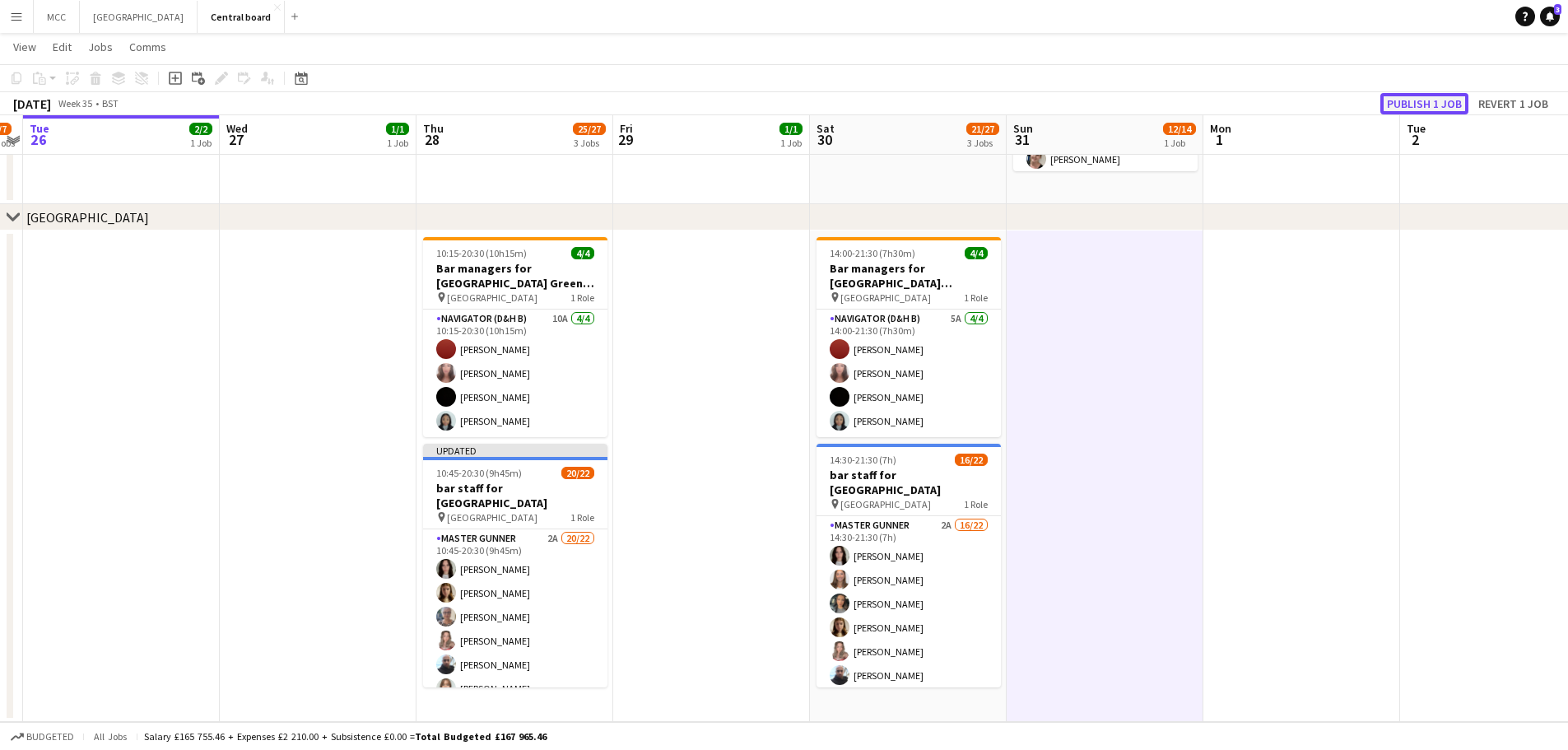
click at [1449, 102] on button "Publish 1 job" at bounding box center [1424, 103] width 88 height 21
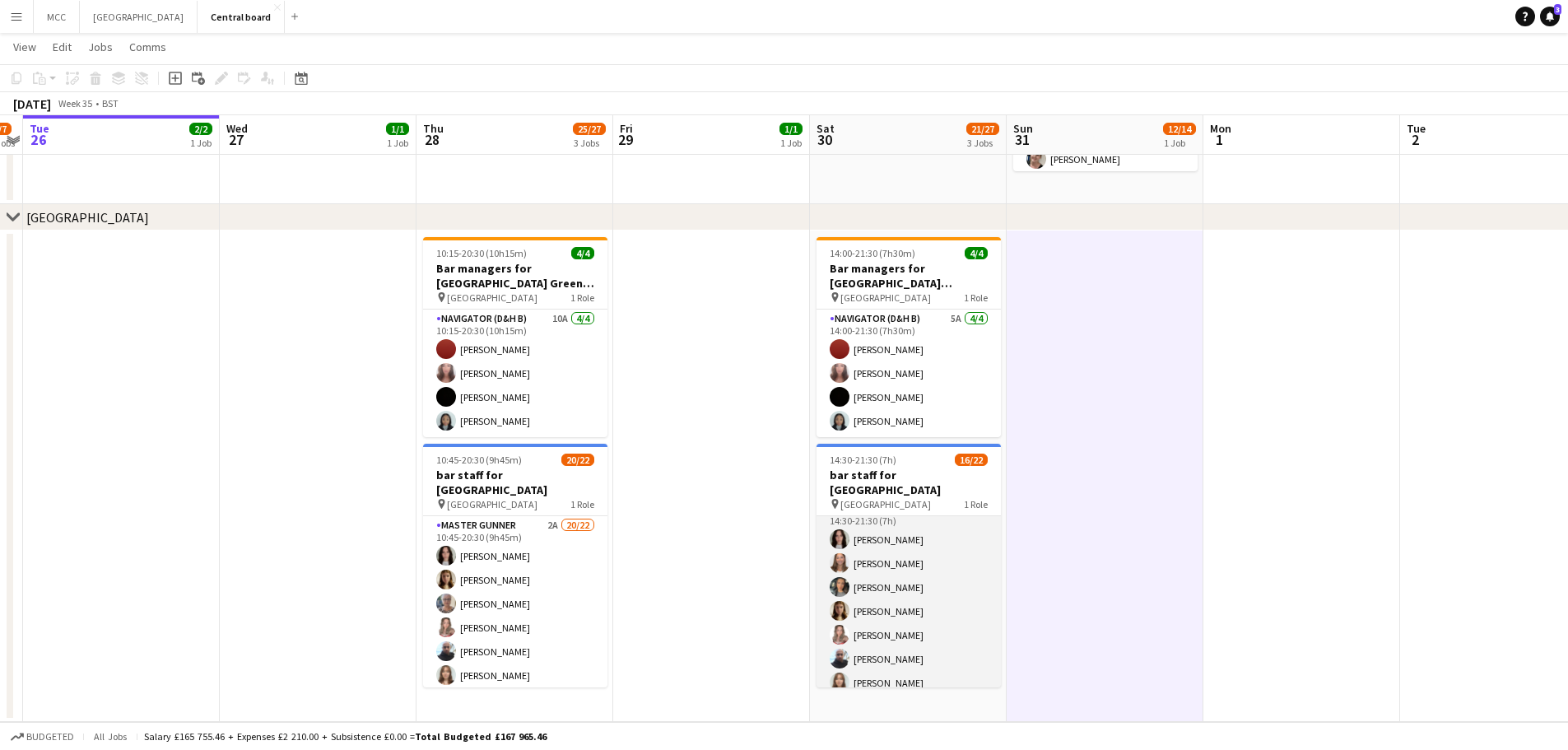
scroll to position [0, 0]
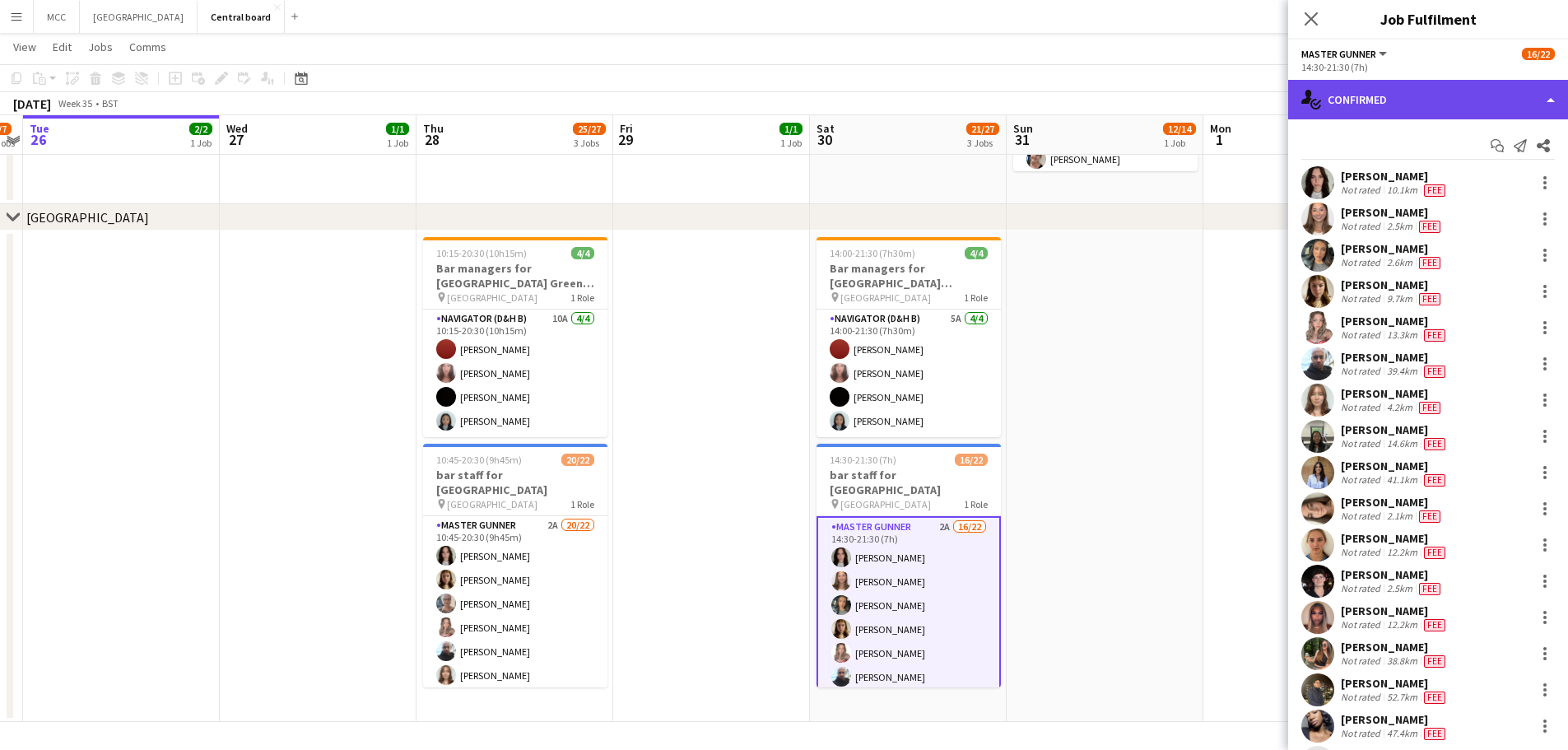
click at [1424, 92] on div "single-neutral-actions-check-2 Confirmed" at bounding box center [1427, 100] width 279 height 40
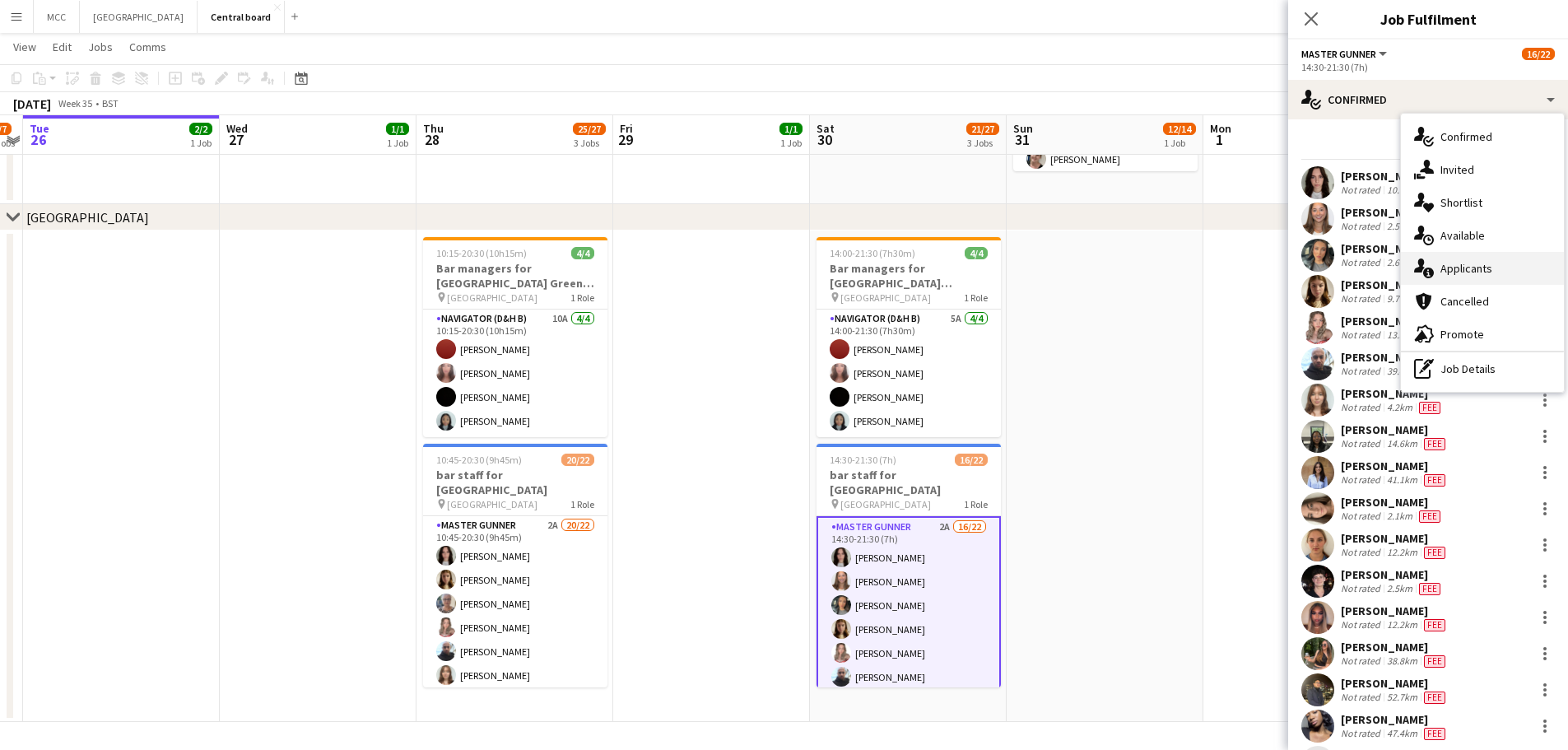
click at [1449, 272] on div "single-neutral-actions-information Applicants" at bounding box center [1482, 268] width 163 height 33
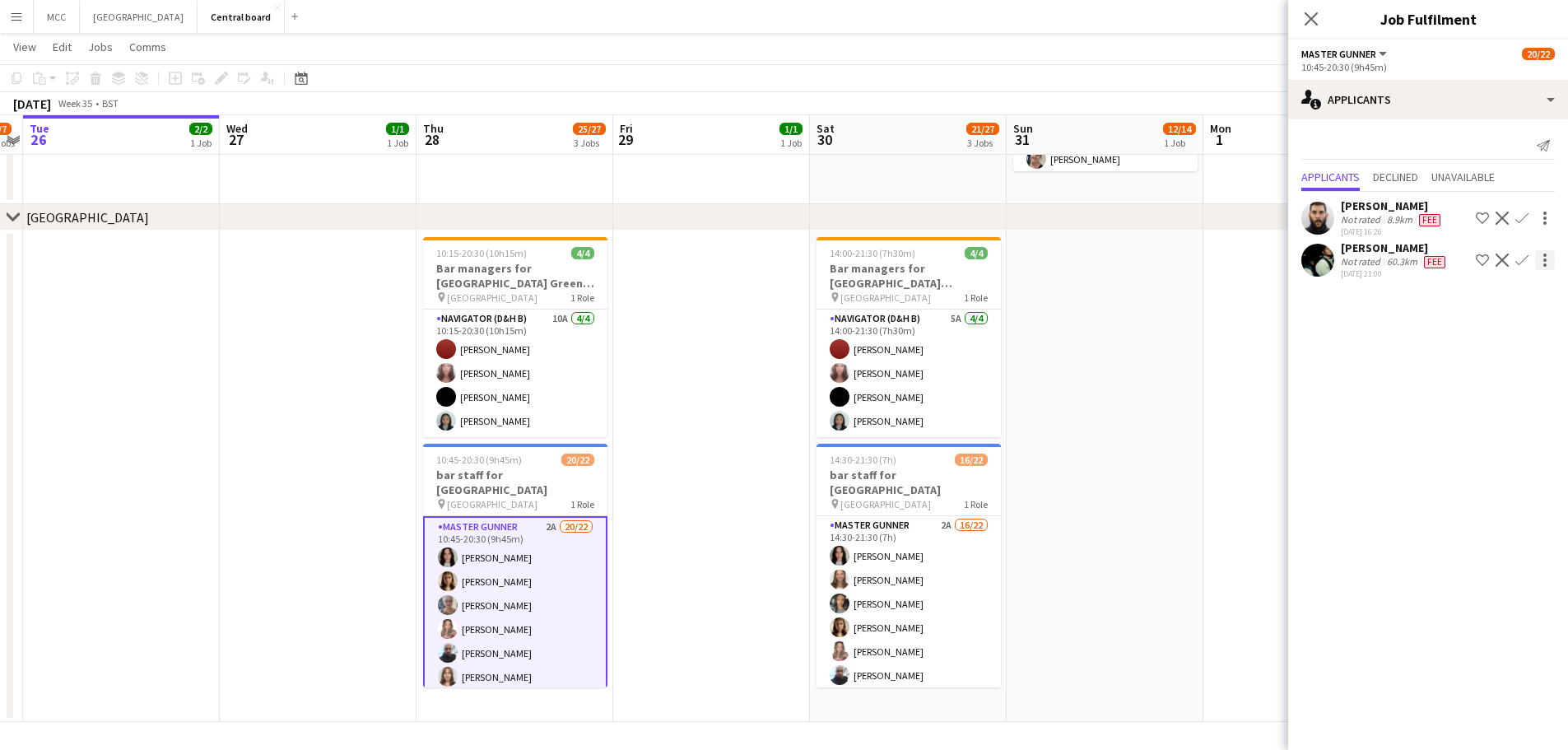
click at [1550, 255] on div at bounding box center [1544, 259] width 19 height 19
click at [1491, 340] on button "Start chat" at bounding box center [1493, 329] width 123 height 40
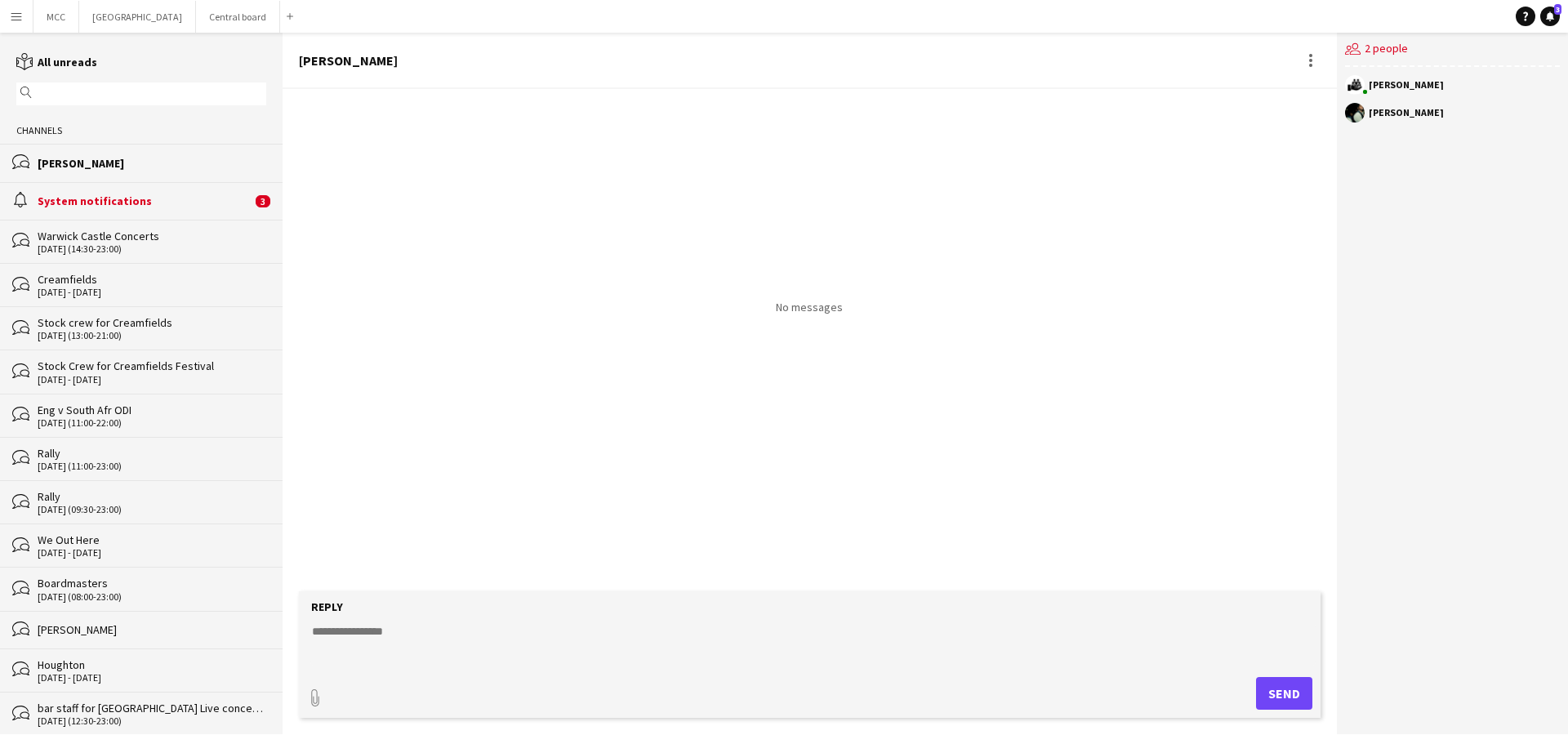
click at [477, 641] on textarea at bounding box center [813, 644] width 1006 height 43
click at [477, 641] on textarea "*" at bounding box center [813, 644] width 1006 height 43
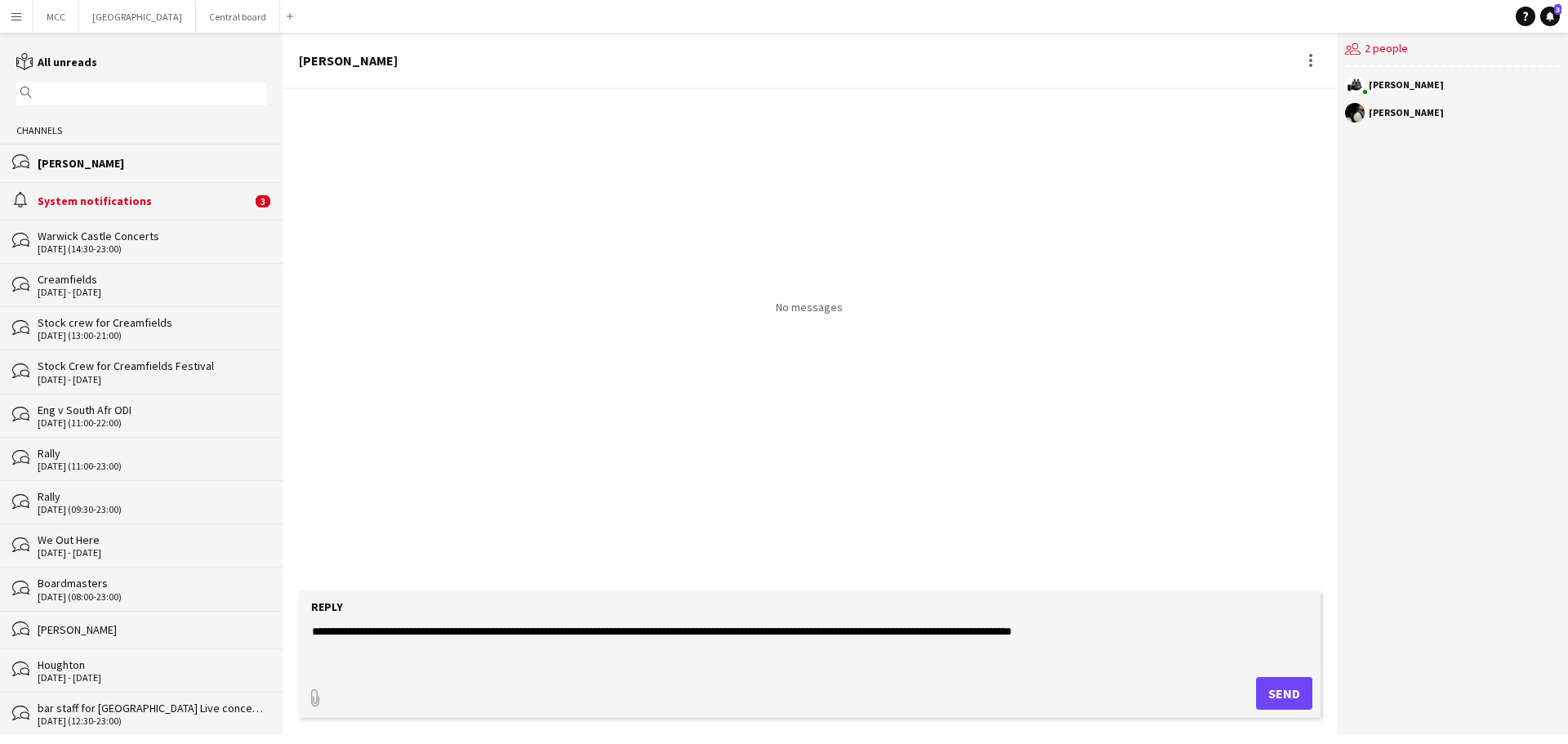
type textarea "**********"
click at [1297, 704] on button "Send" at bounding box center [1284, 693] width 56 height 33
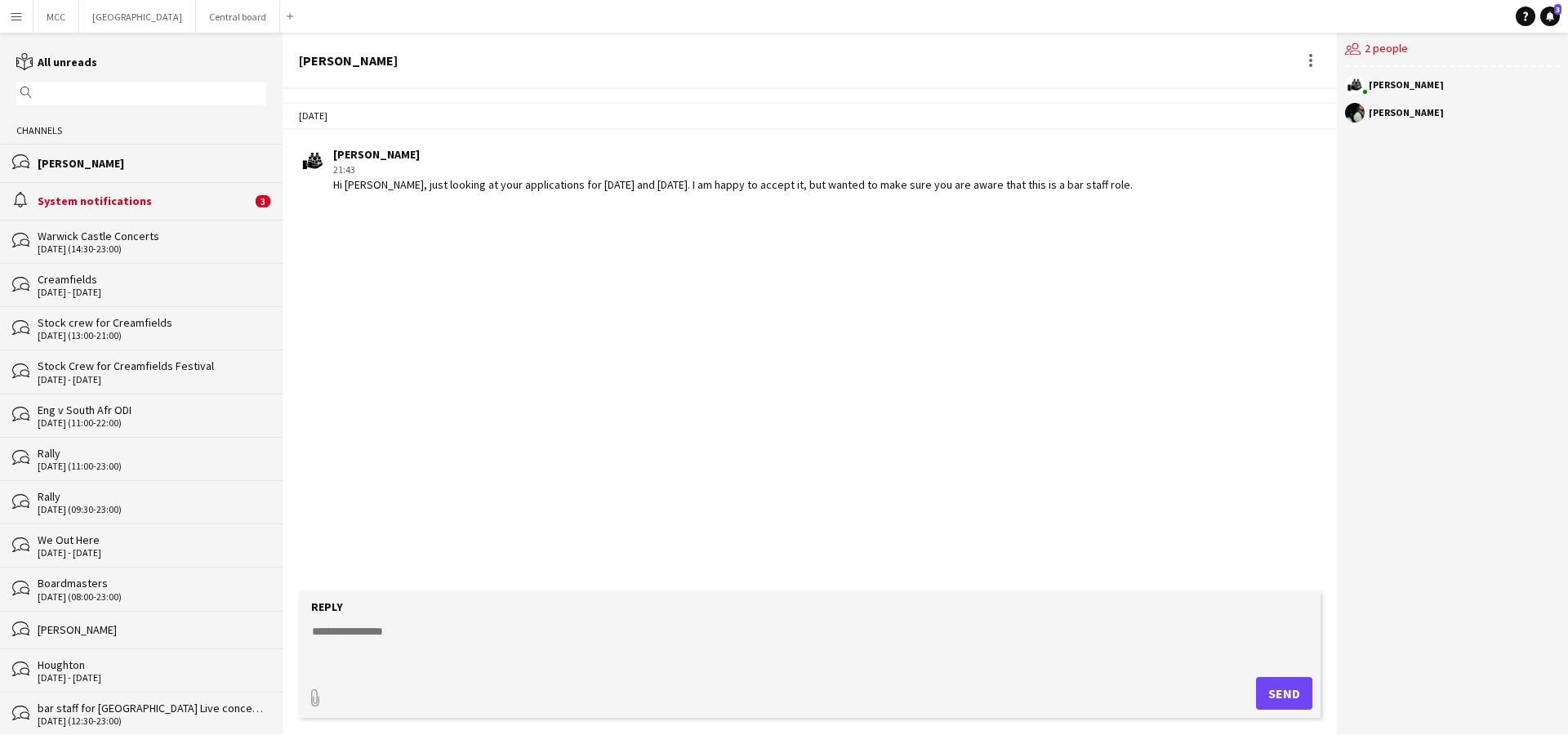
click at [1089, 633] on textarea at bounding box center [813, 644] width 1006 height 43
click at [255, 27] on button "Central board Close" at bounding box center [238, 17] width 84 height 32
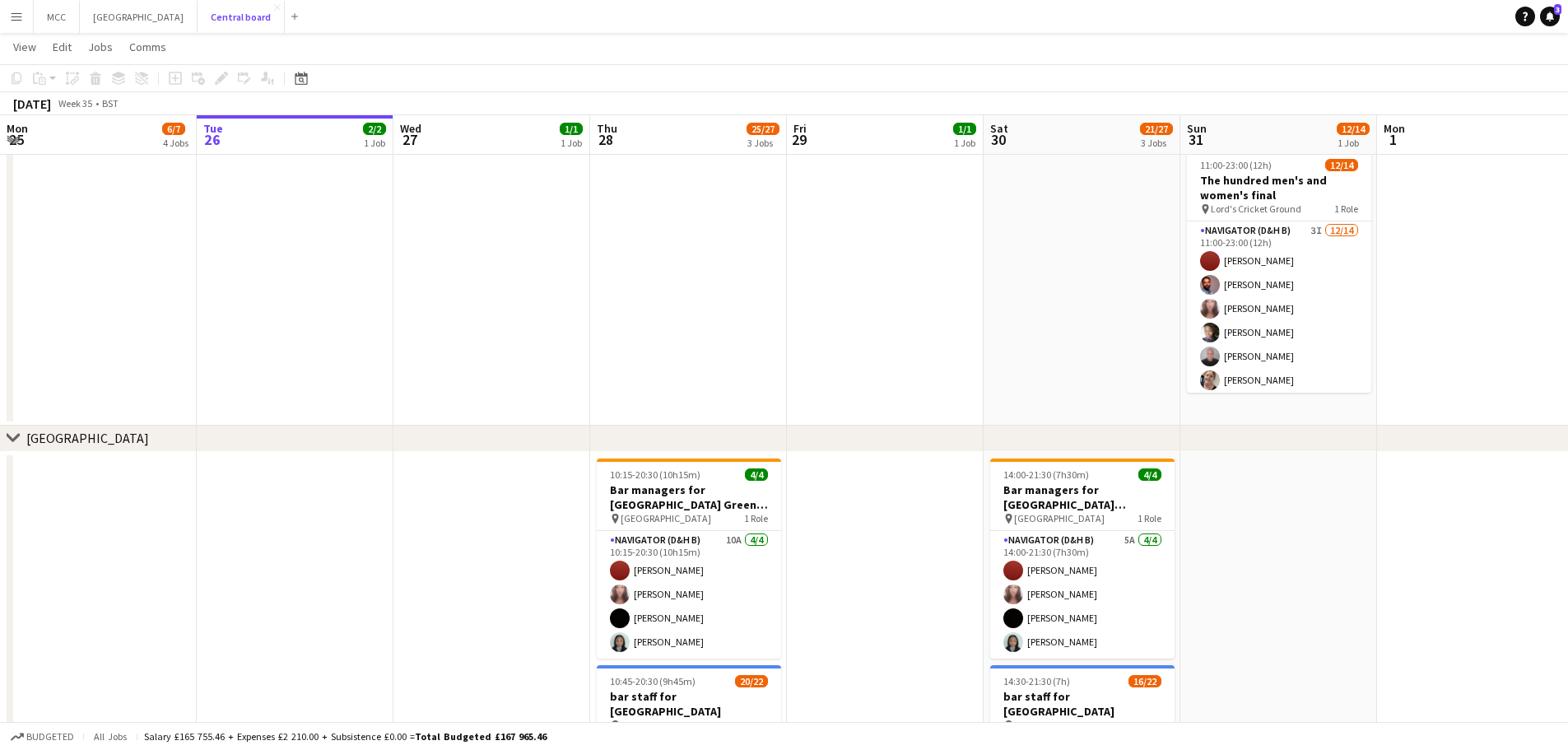
scroll to position [1694, 0]
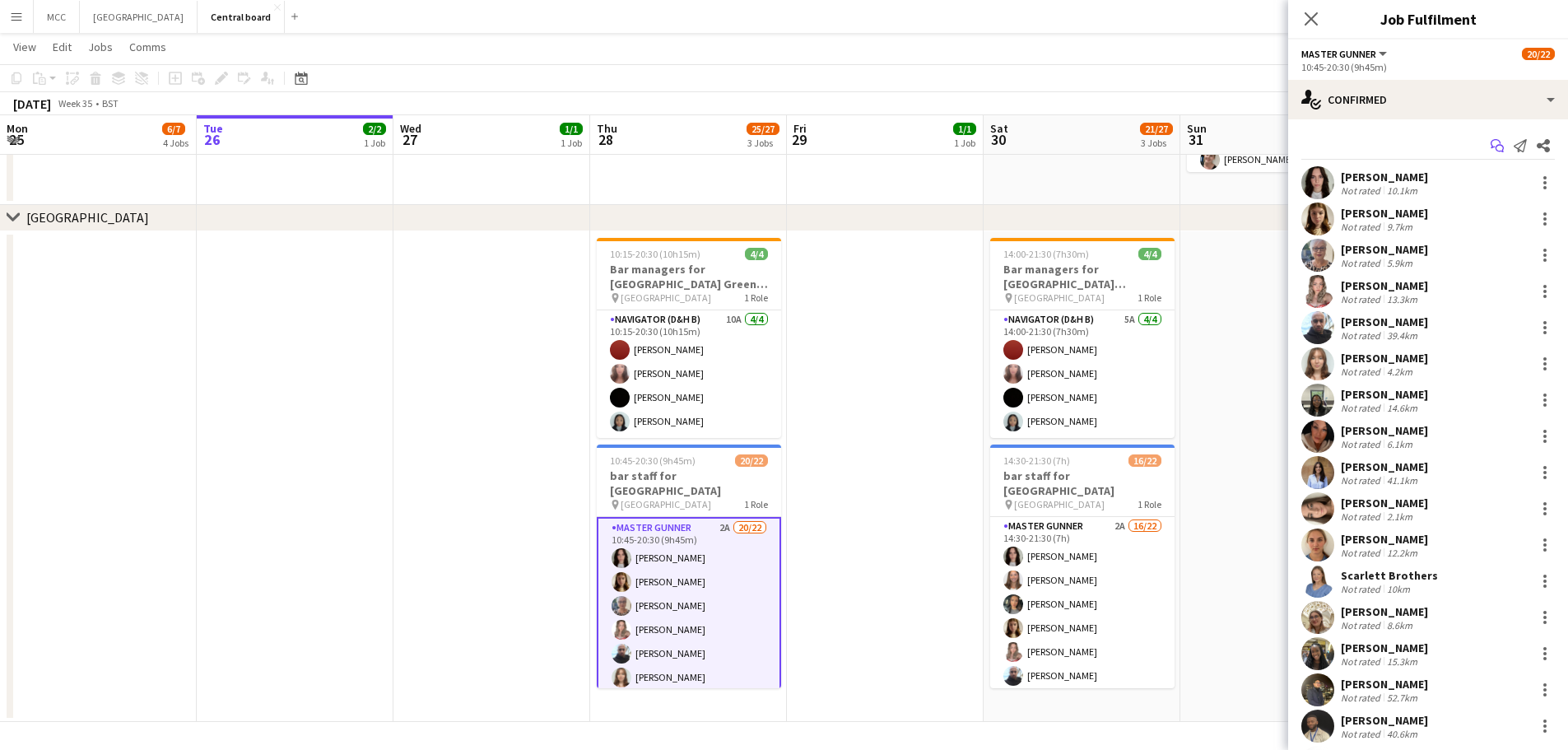
click at [1490, 146] on icon at bounding box center [1495, 144] width 10 height 9
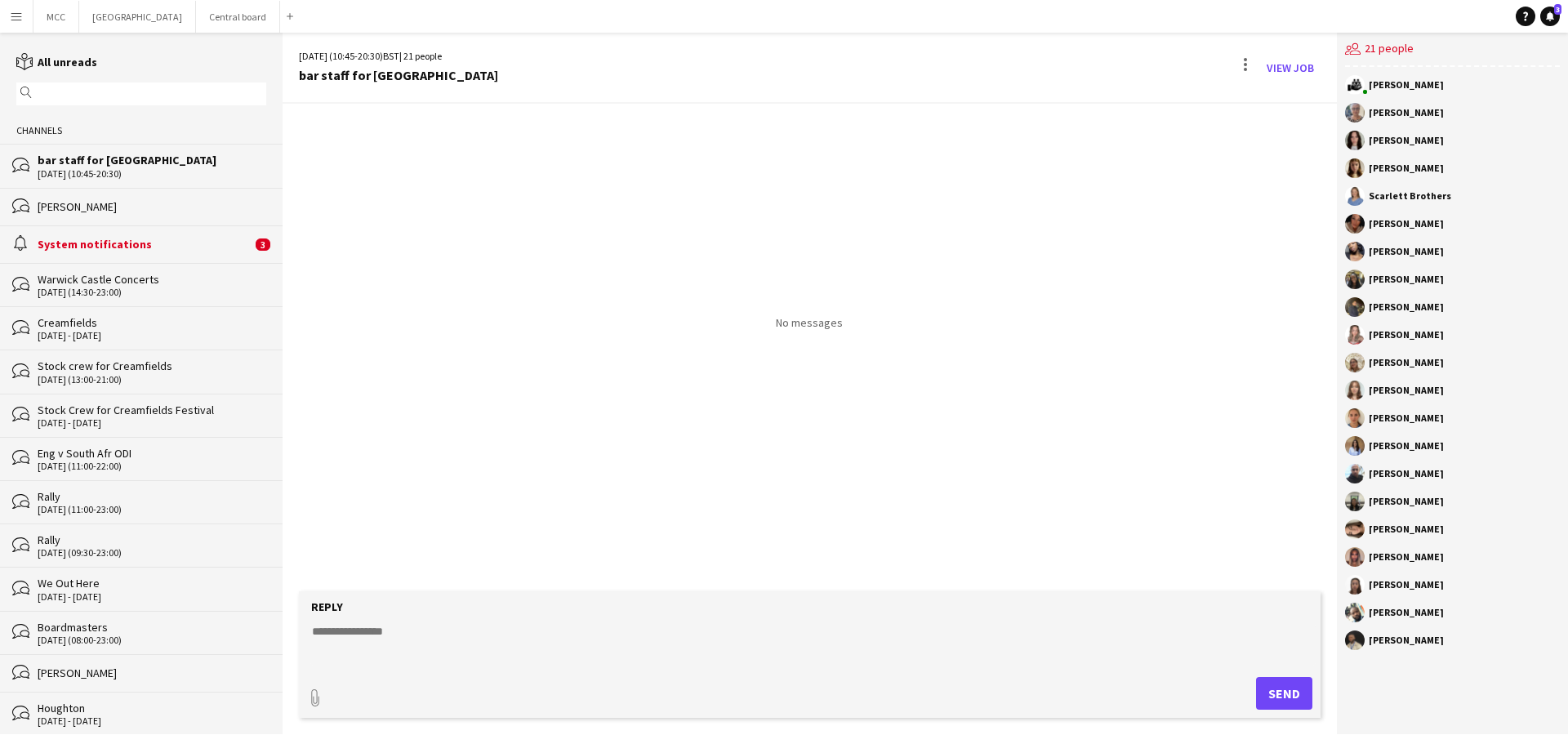
click at [393, 642] on textarea at bounding box center [813, 644] width 1006 height 43
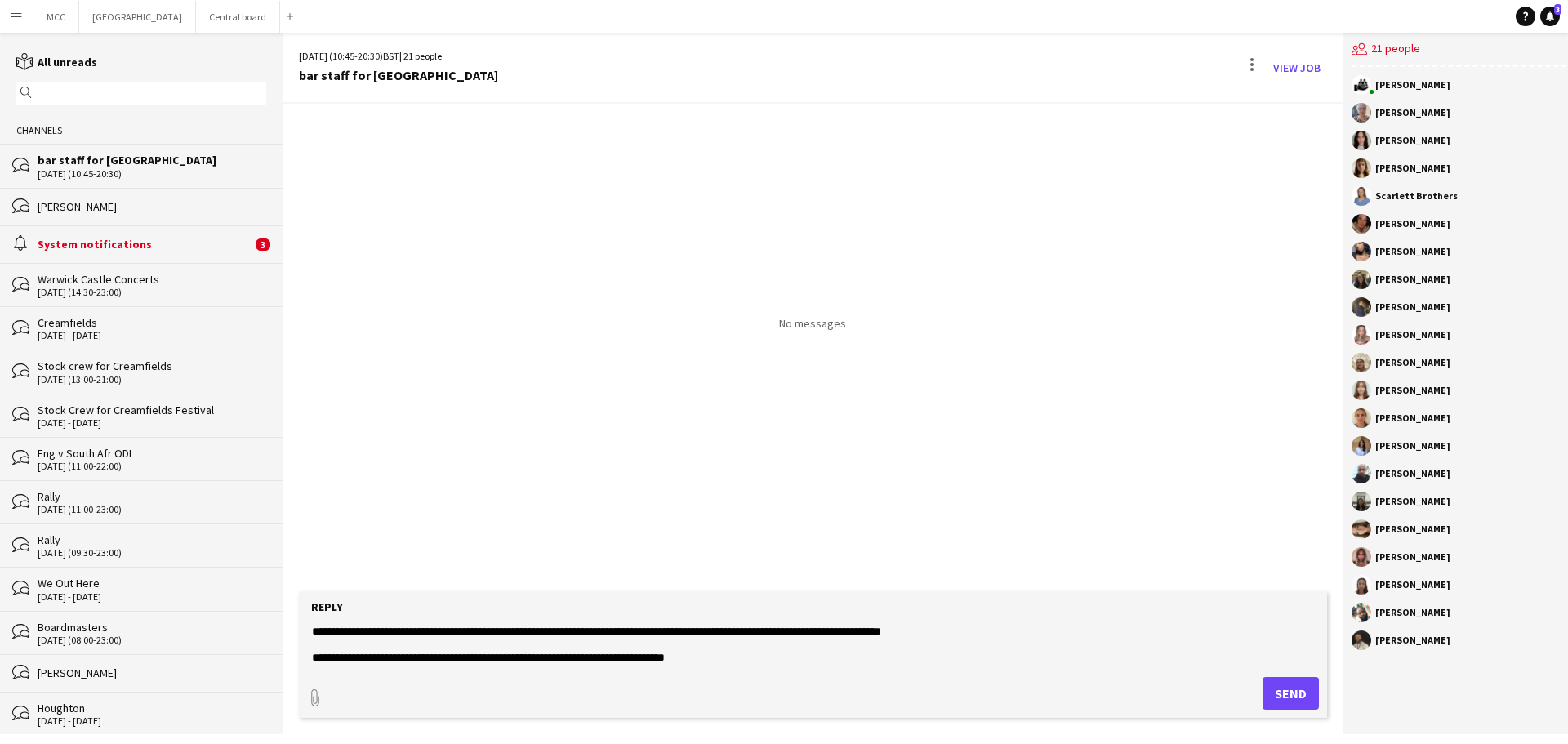
scroll to position [25, 0]
click at [395, 662] on textarea "**********" at bounding box center [813, 644] width 1006 height 43
click at [445, 662] on textarea "**********" at bounding box center [813, 644] width 1006 height 43
click at [510, 683] on div "paperclip Send" at bounding box center [813, 693] width 1012 height 33
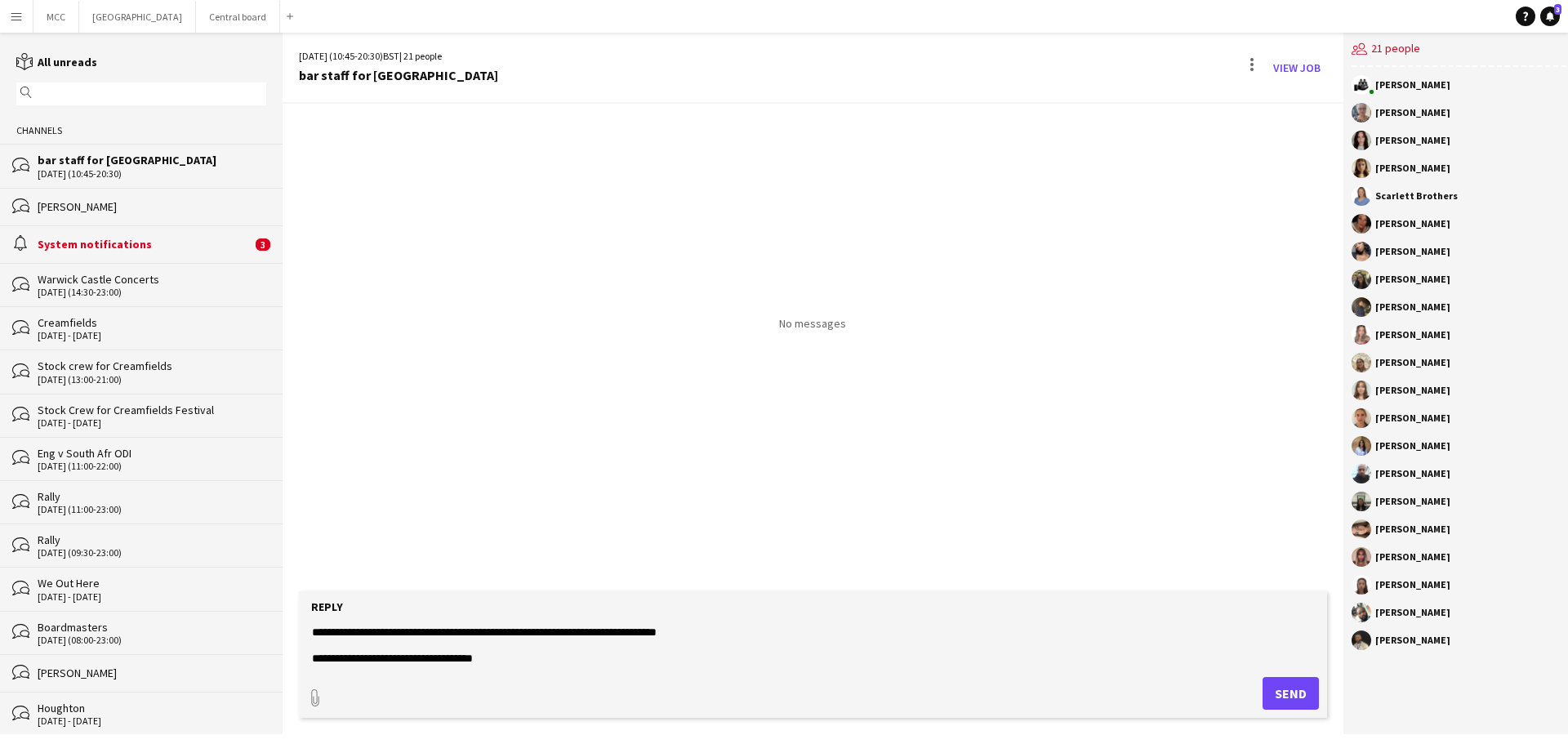
click at [351, 654] on textarea "**********" at bounding box center [813, 644] width 1006 height 43
click at [587, 663] on textarea "**********" at bounding box center [813, 644] width 1006 height 43
click at [982, 659] on textarea "**********" at bounding box center [813, 644] width 1006 height 43
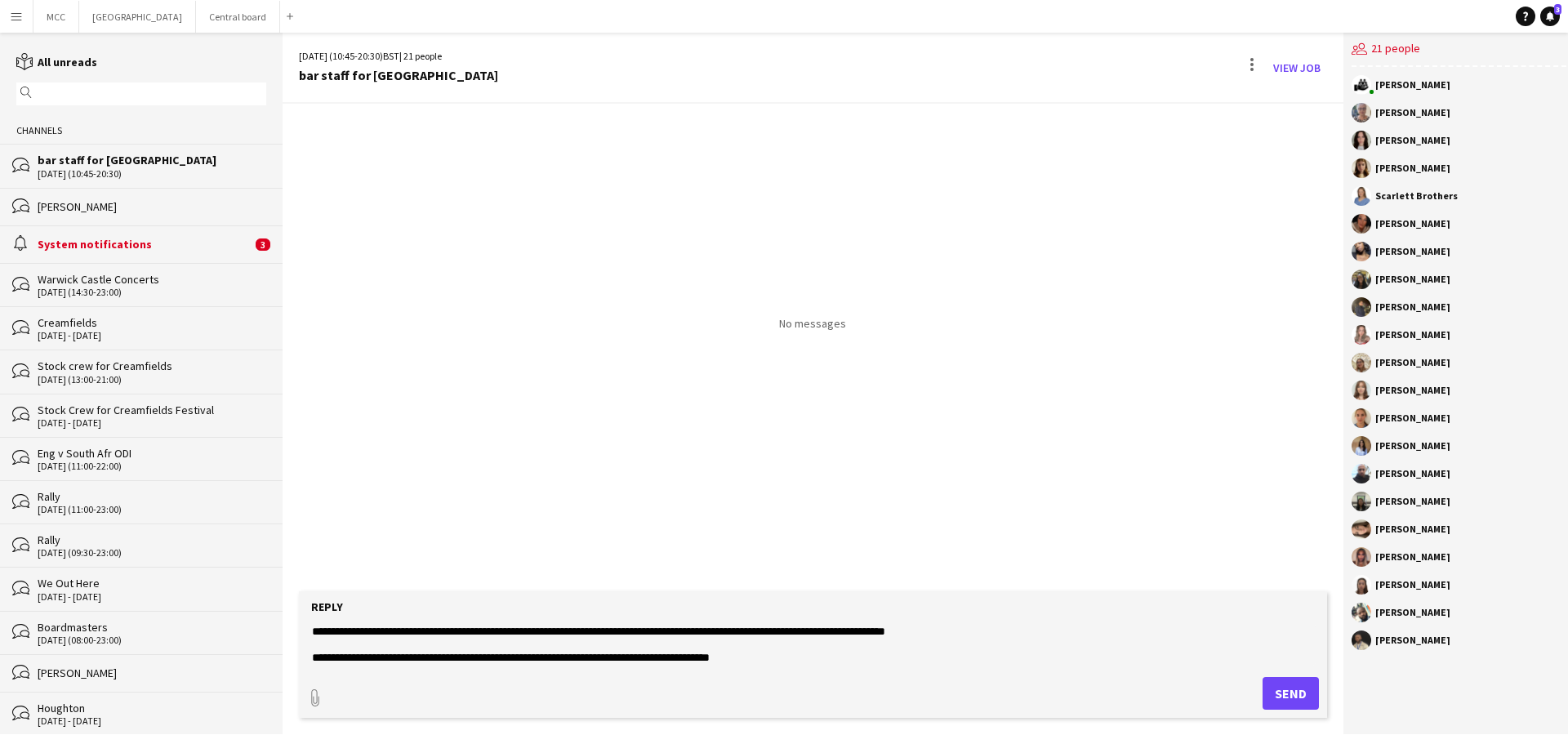
click at [784, 659] on textarea "**********" at bounding box center [813, 644] width 1006 height 43
click at [995, 631] on textarea "**********" at bounding box center [813, 644] width 1006 height 43
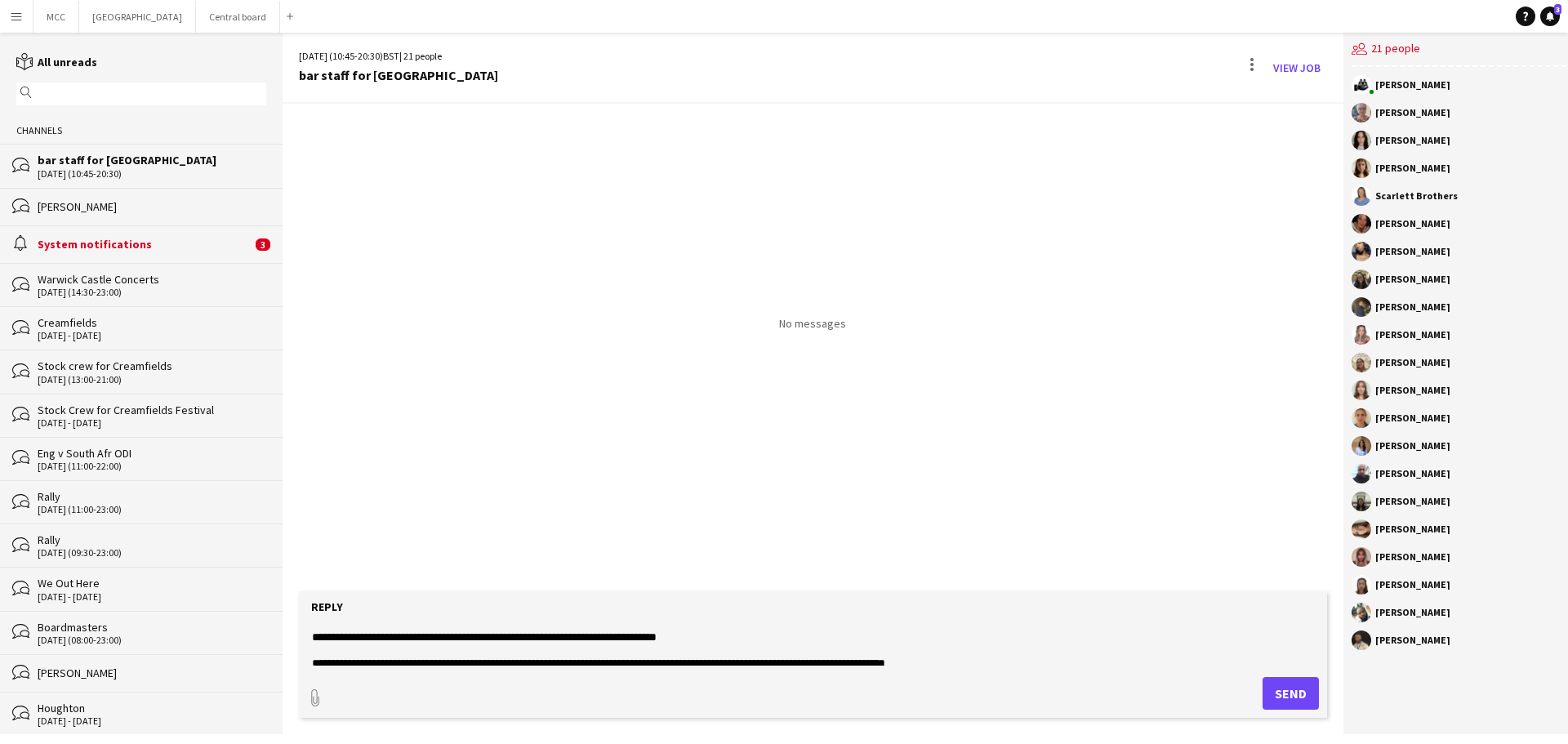
scroll to position [19, 0]
click at [802, 638] on textarea "**********" at bounding box center [813, 644] width 1006 height 43
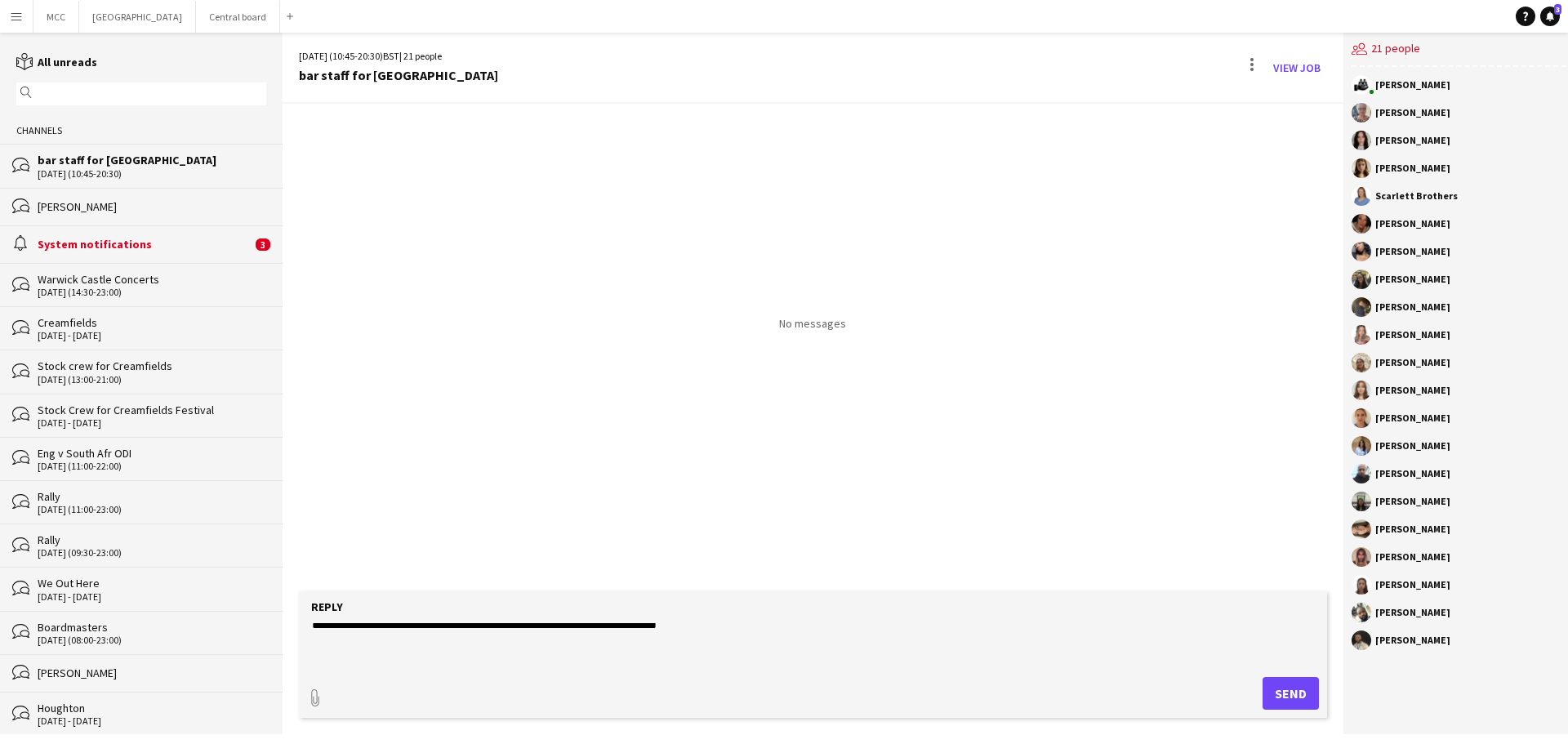
scroll to position [47, 0]
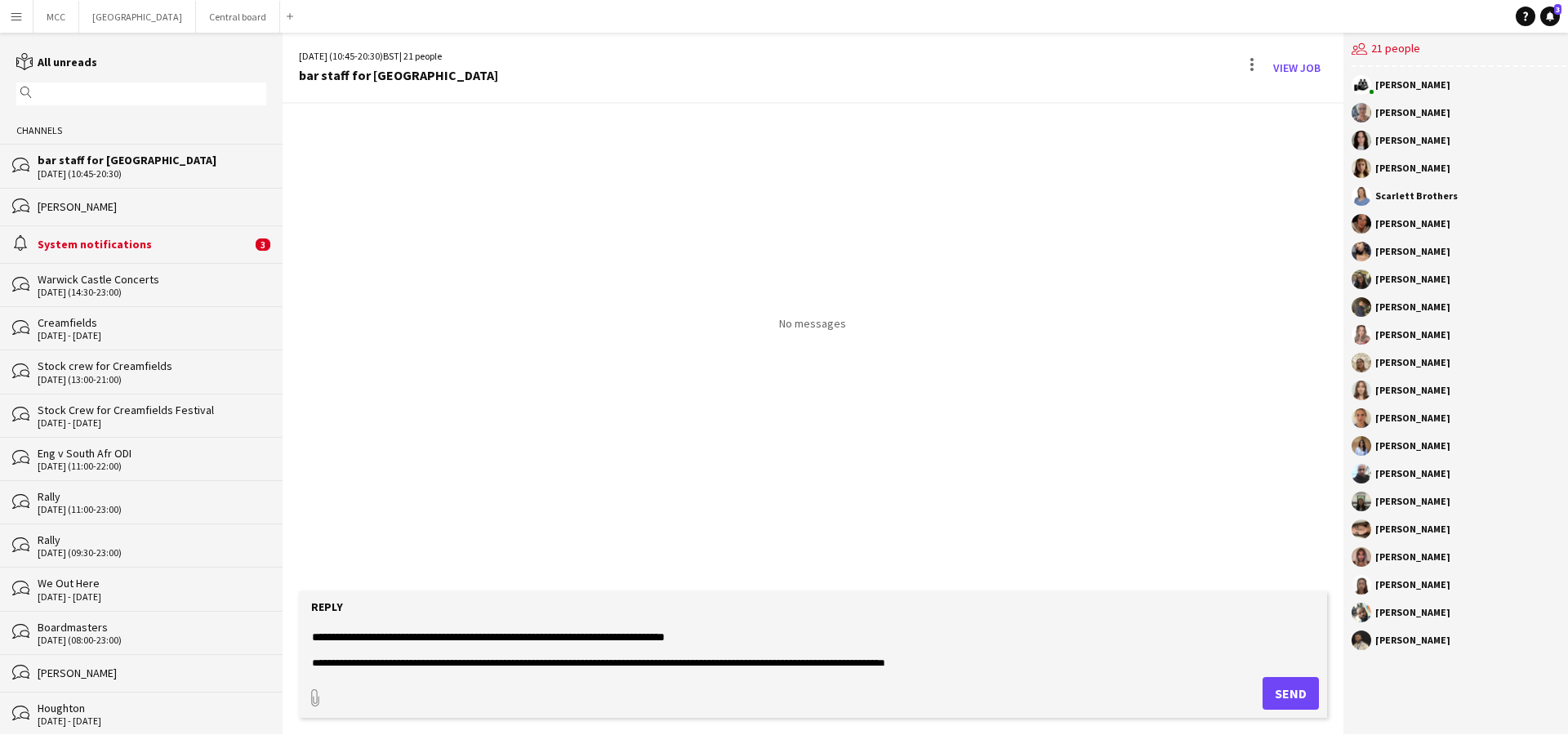
click at [770, 642] on textarea "**********" at bounding box center [813, 644] width 1006 height 43
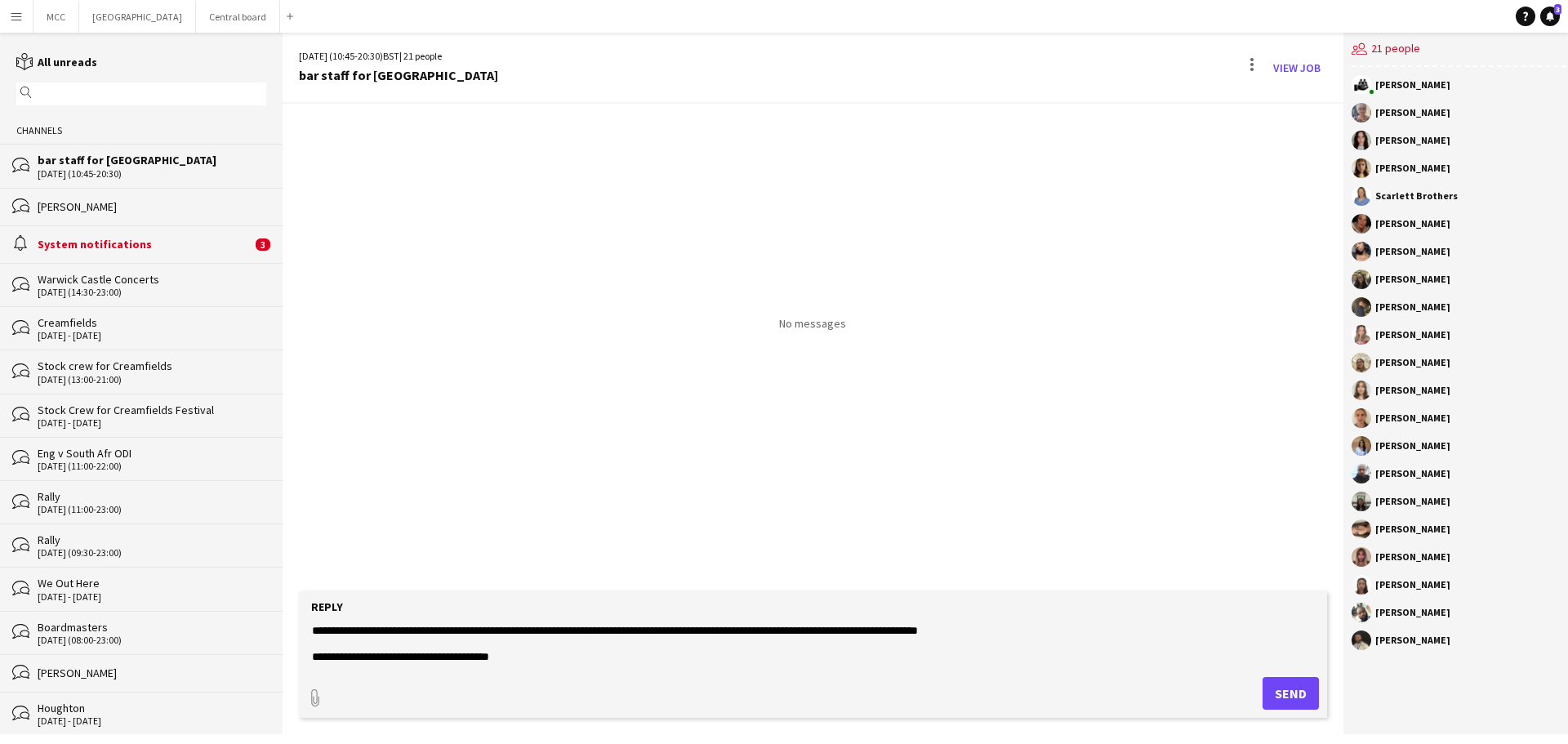
click at [570, 668] on form "**********" at bounding box center [813, 654] width 1028 height 127
click at [598, 659] on textarea "**********" at bounding box center [813, 644] width 1006 height 43
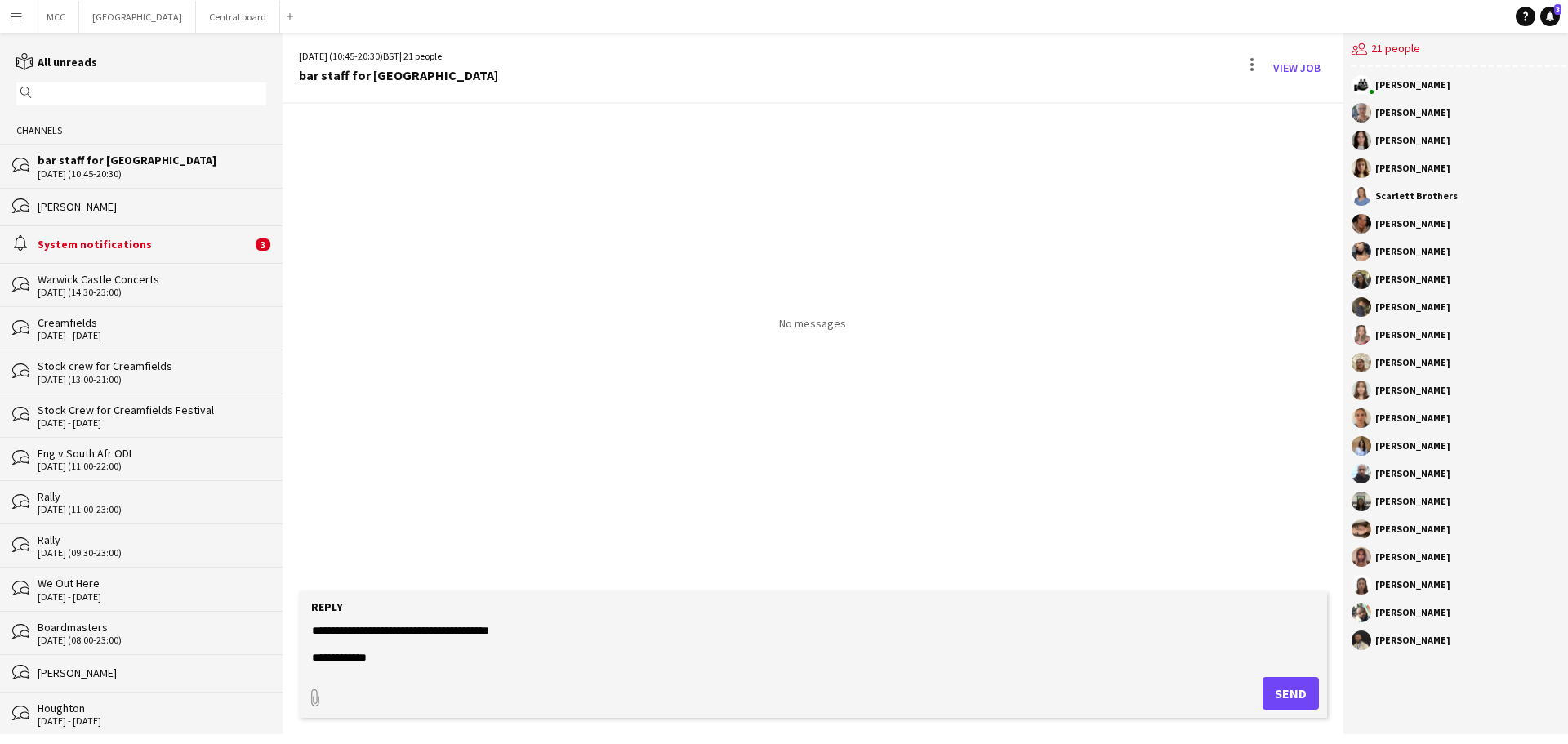
scroll to position [157, 0]
type textarea "**********"
click at [1277, 693] on button "Send" at bounding box center [1291, 693] width 56 height 33
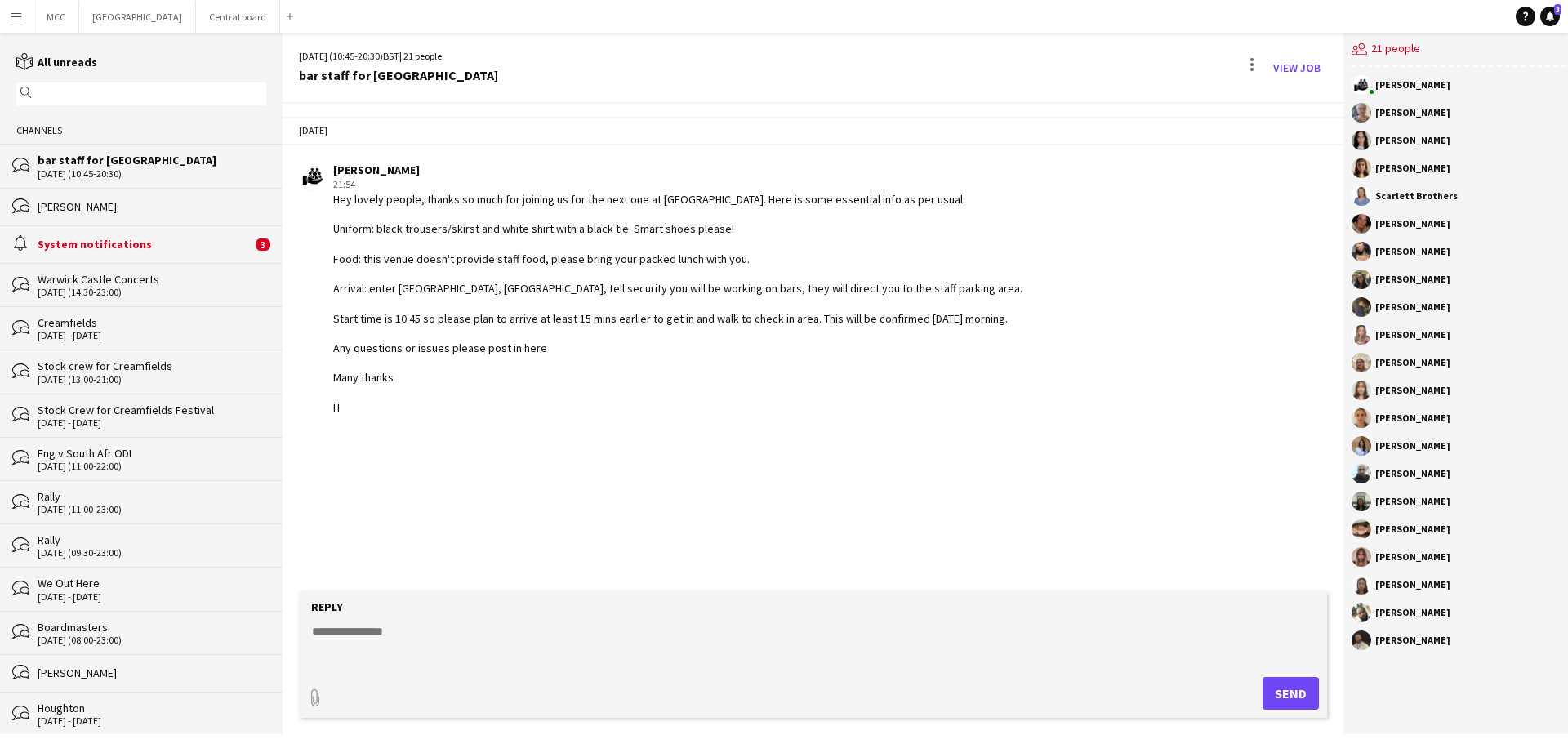
click at [148, 249] on div "System notifications" at bounding box center [144, 245] width 214 height 15
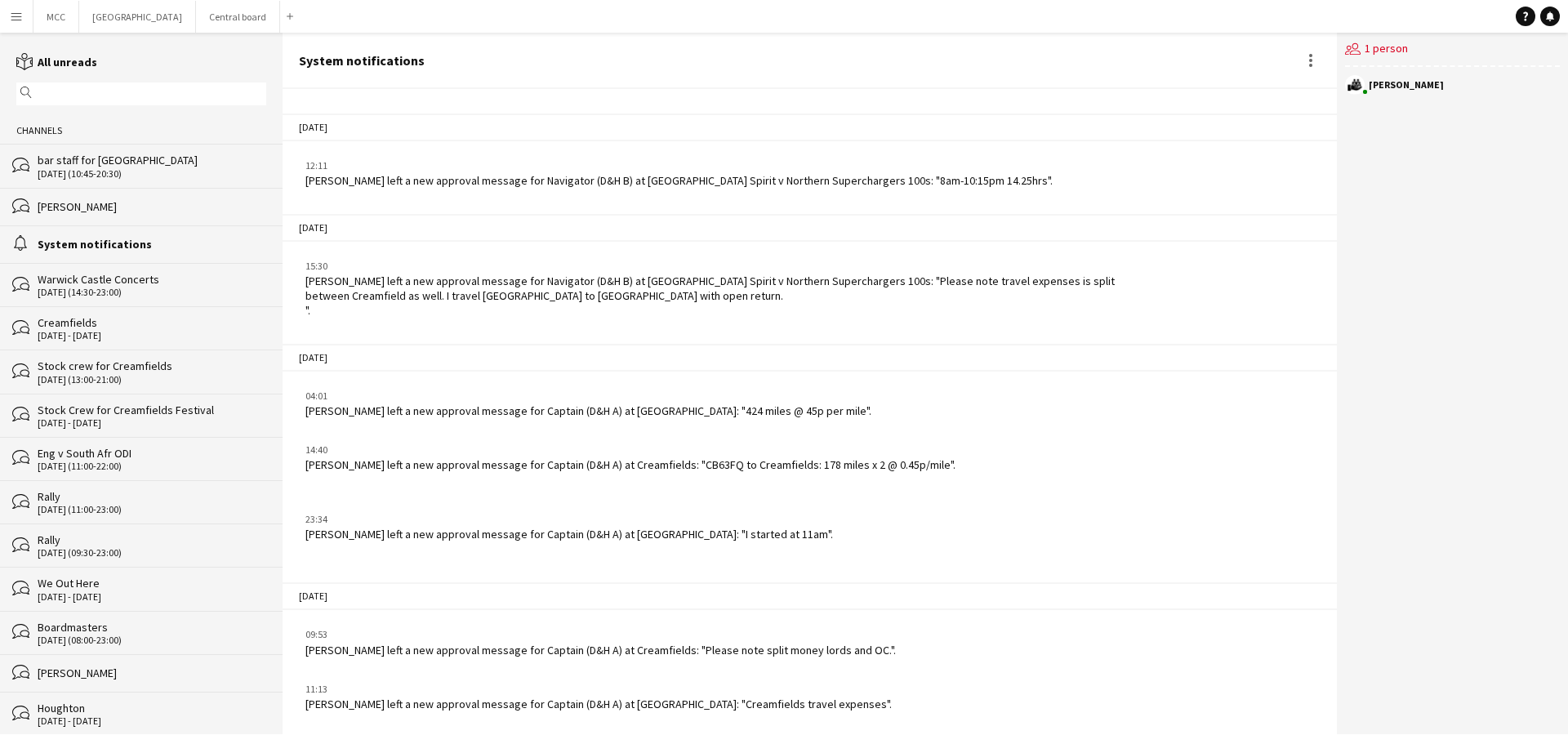
scroll to position [1769, 0]
